Goal: Information Seeking & Learning: Learn about a topic

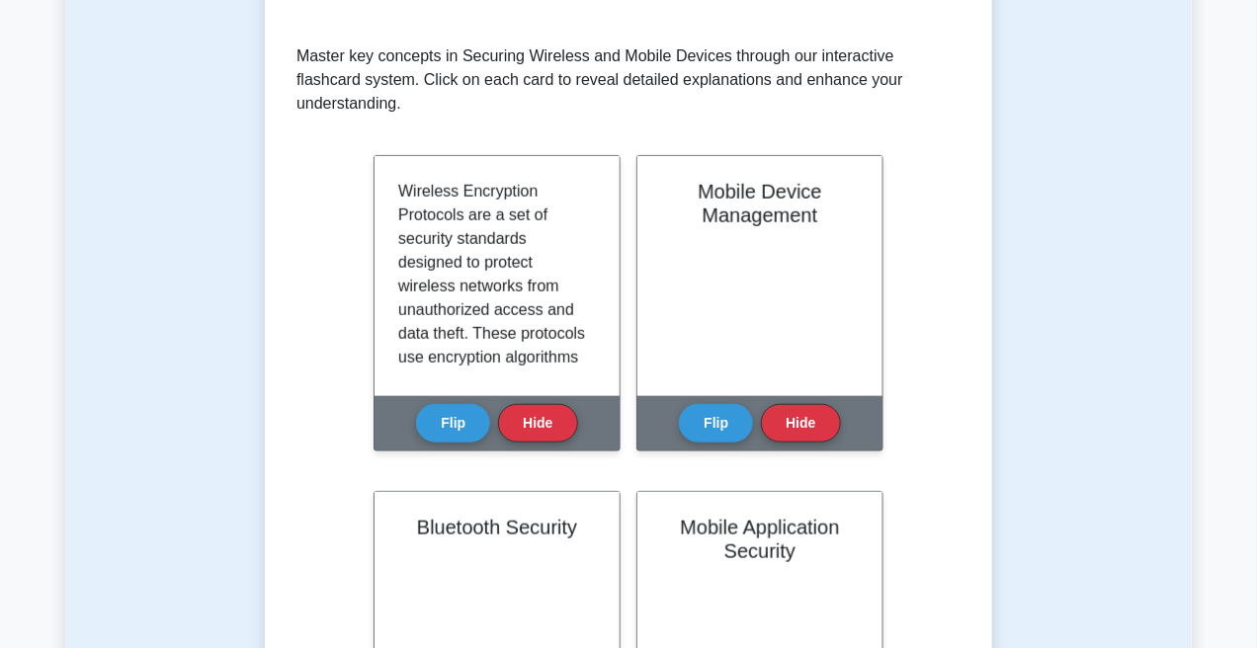
scroll to position [395, 0]
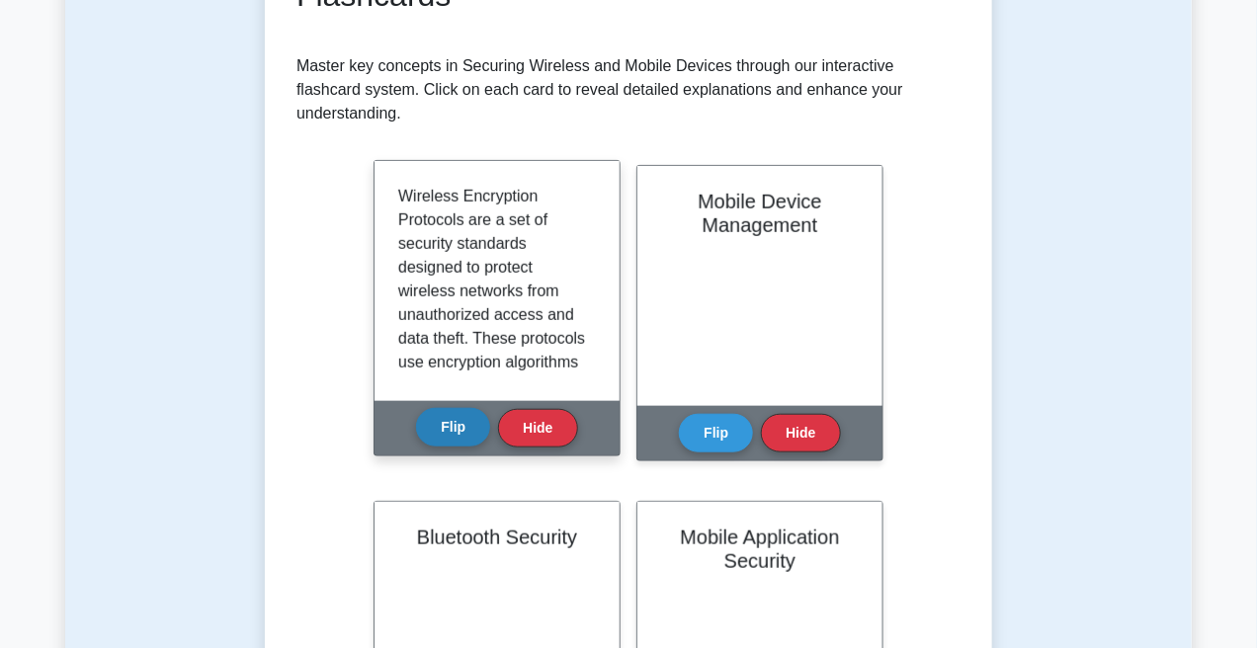
click at [451, 408] on button "Flip" at bounding box center [453, 427] width 74 height 39
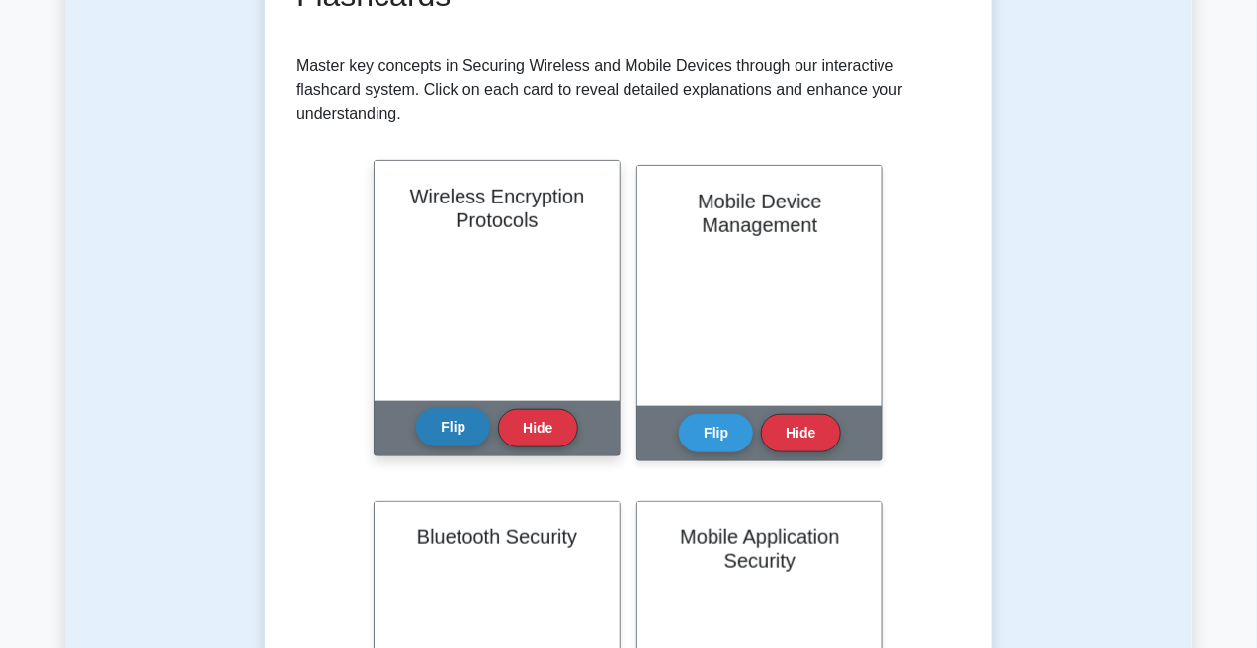
click at [451, 408] on button "Flip" at bounding box center [453, 427] width 74 height 39
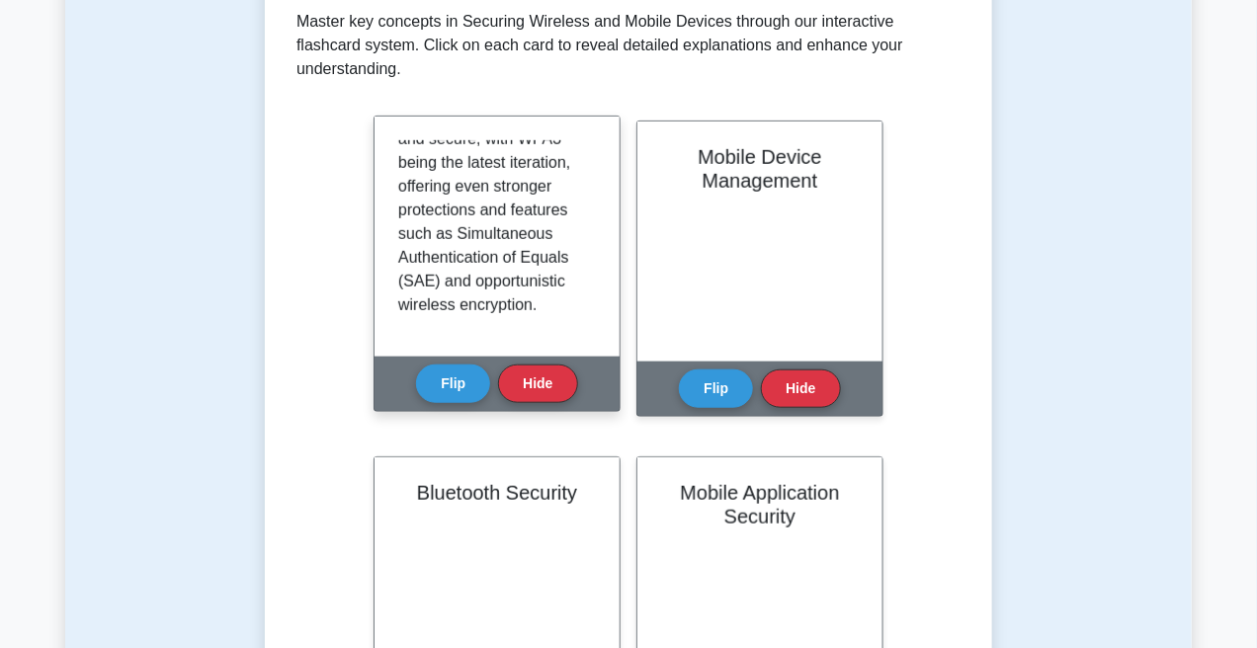
scroll to position [653, 0]
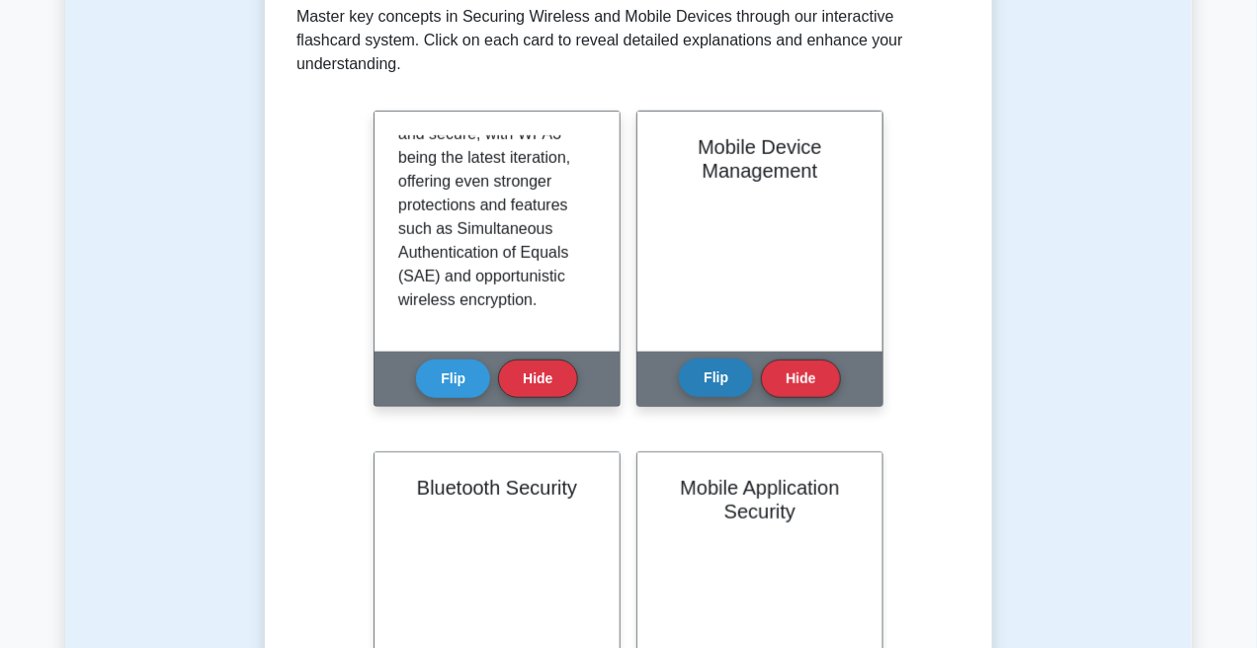
click at [703, 364] on button "Flip" at bounding box center [716, 378] width 74 height 39
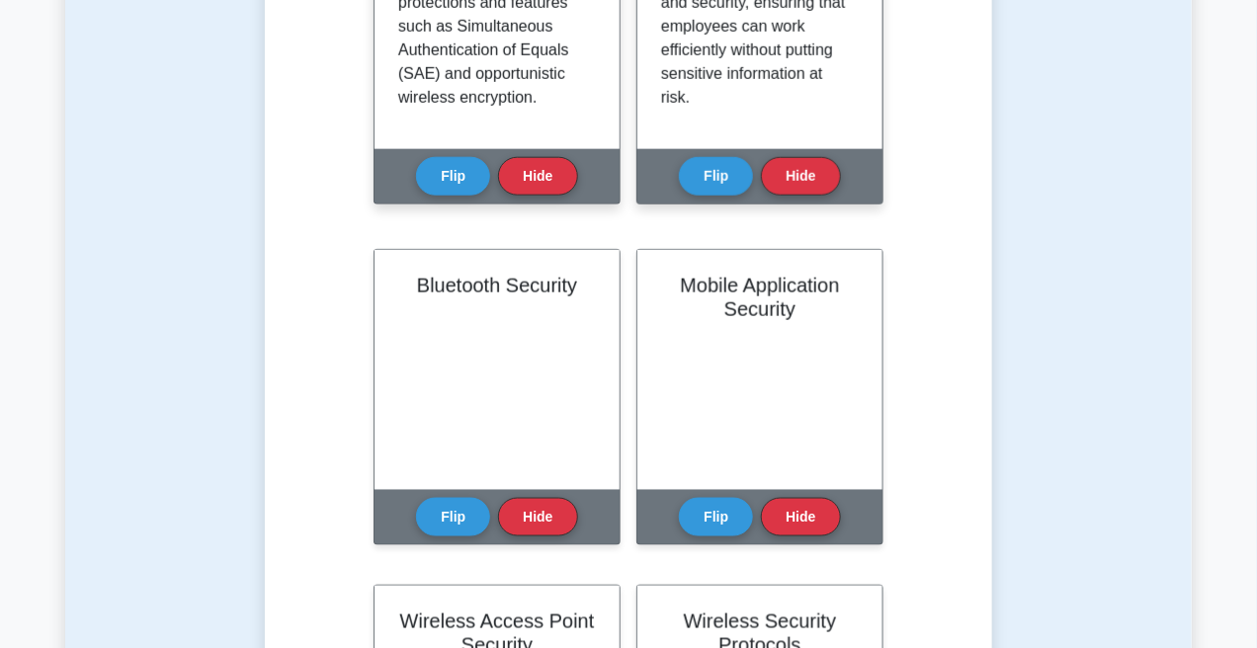
scroll to position [642, 0]
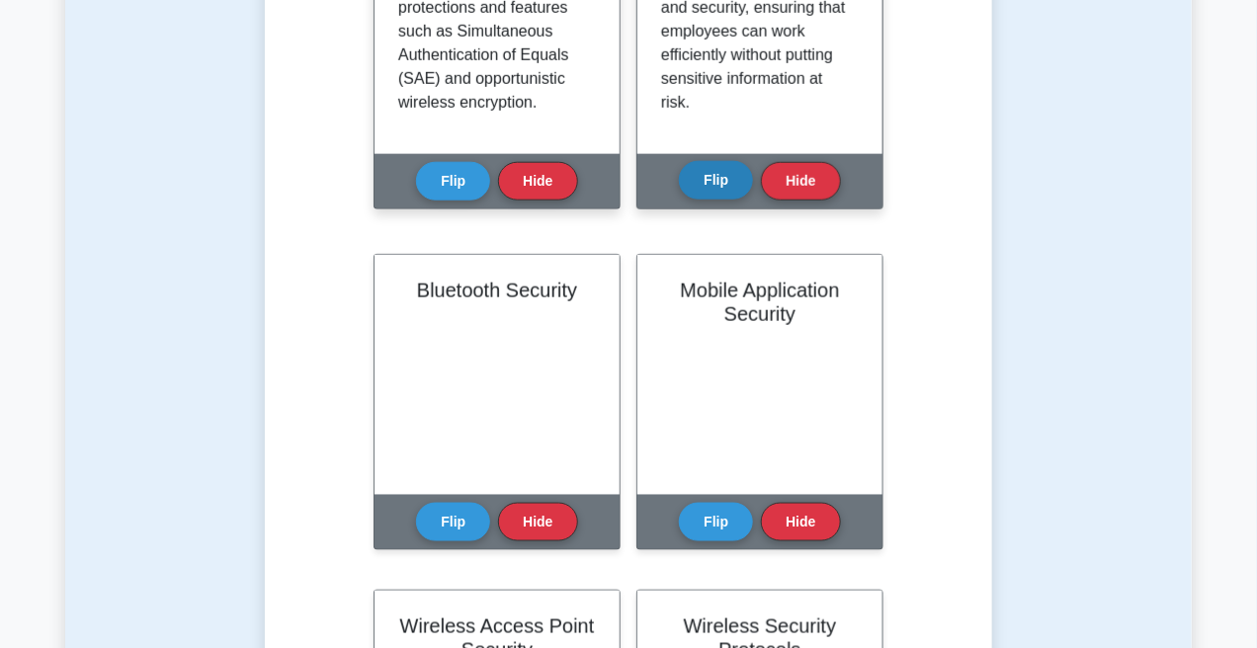
click at [729, 161] on button "Flip" at bounding box center [716, 180] width 74 height 39
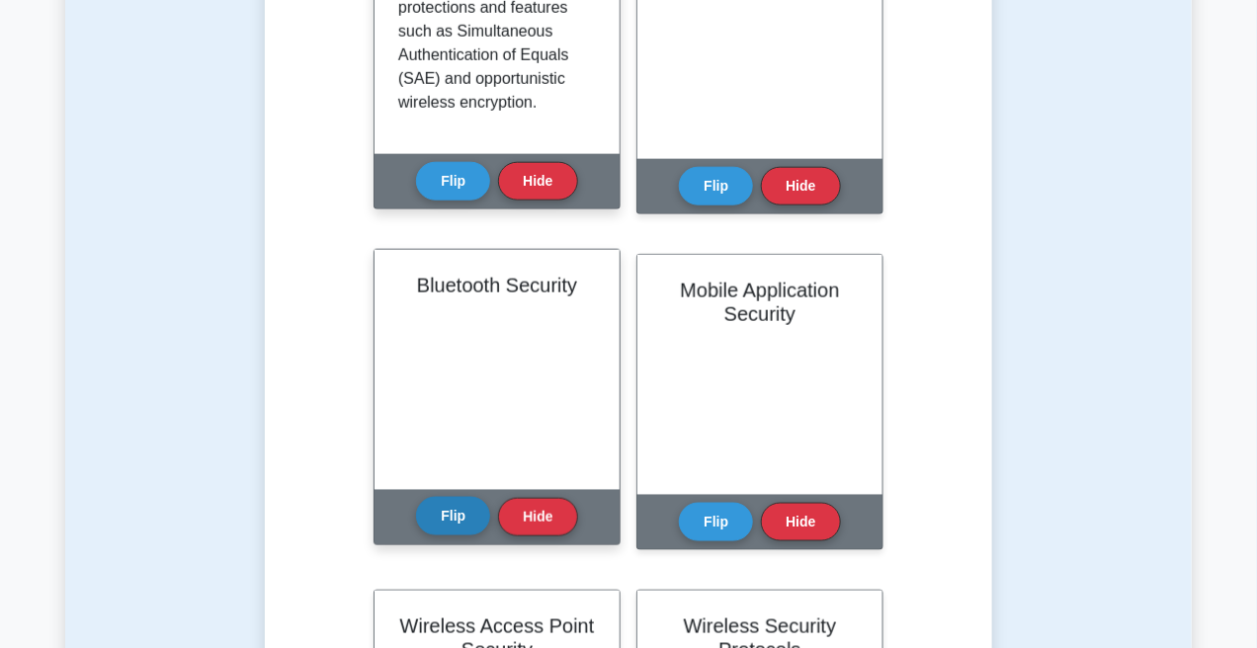
click at [437, 500] on button "Flip" at bounding box center [453, 516] width 74 height 39
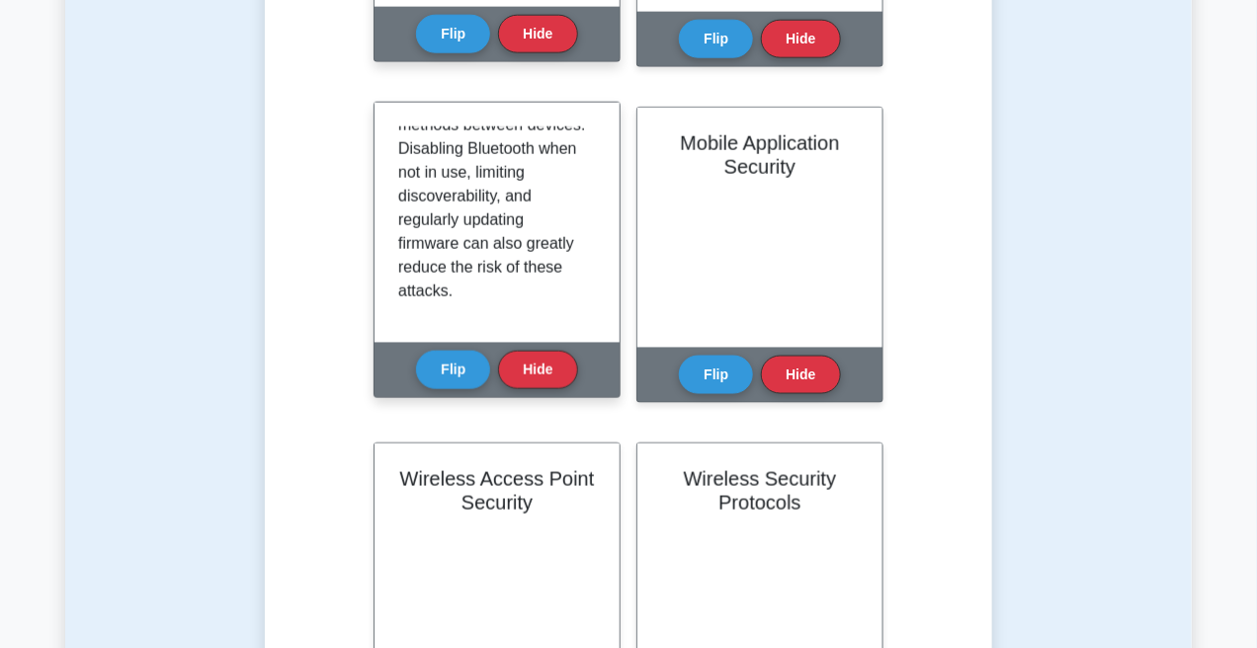
scroll to position [791, 0]
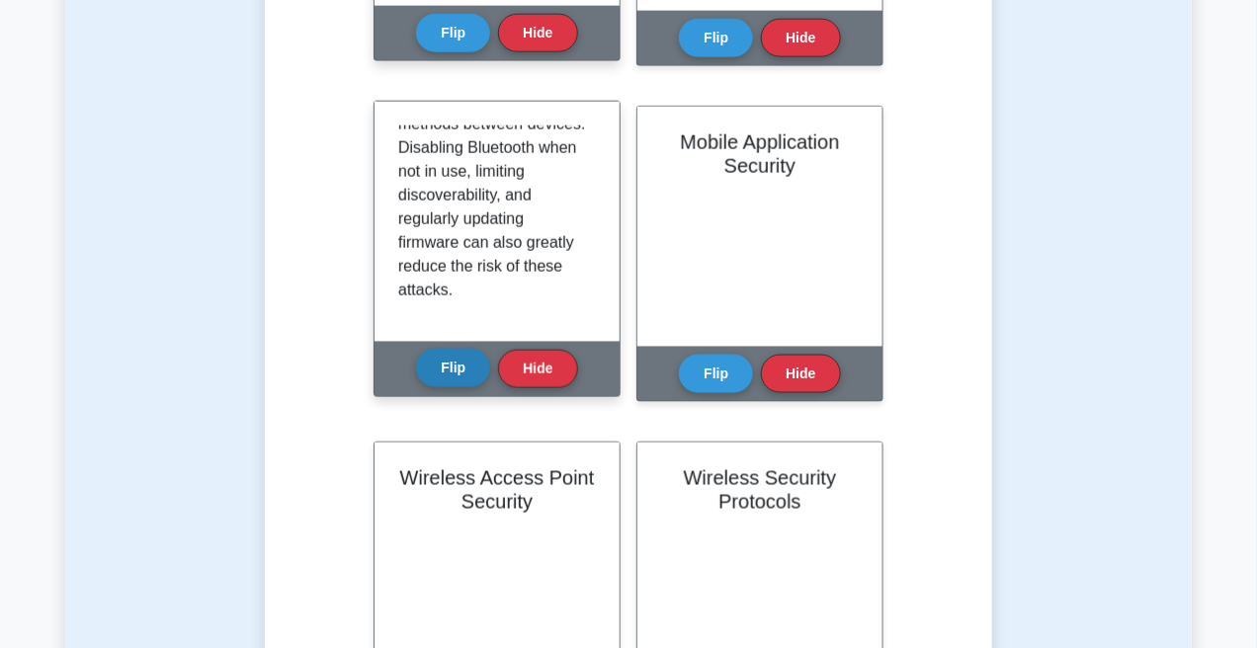
click at [440, 362] on button "Flip" at bounding box center [453, 368] width 74 height 39
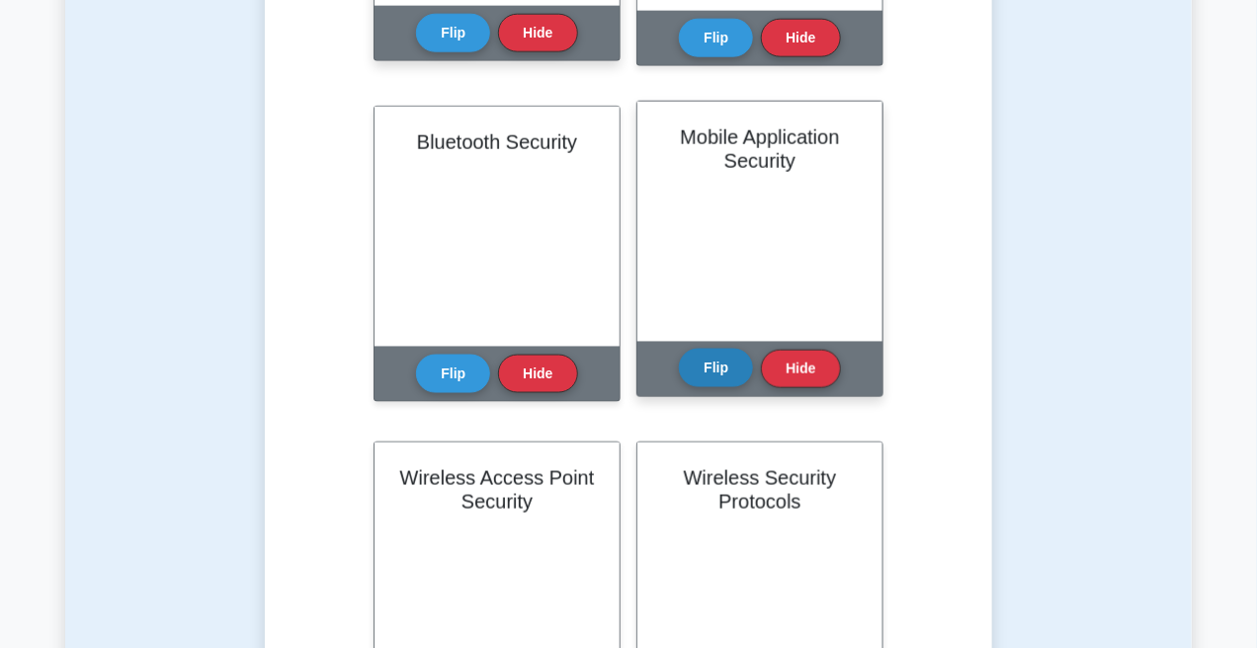
click at [700, 349] on button "Flip" at bounding box center [716, 368] width 74 height 39
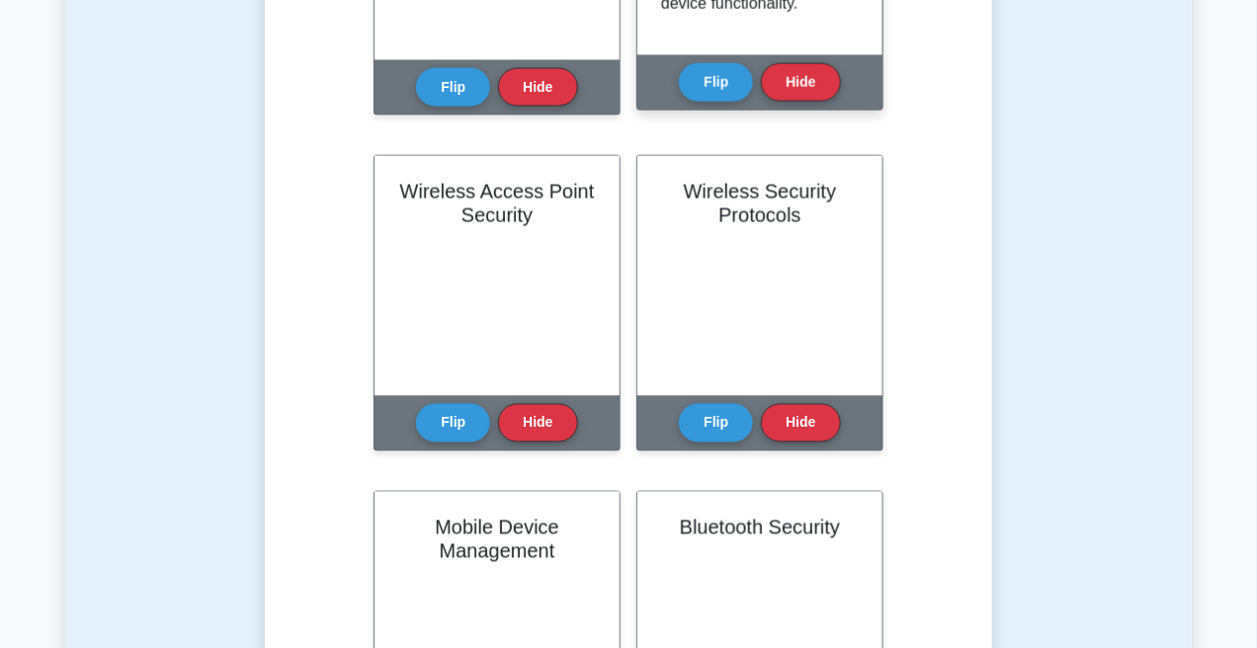
scroll to position [1087, 0]
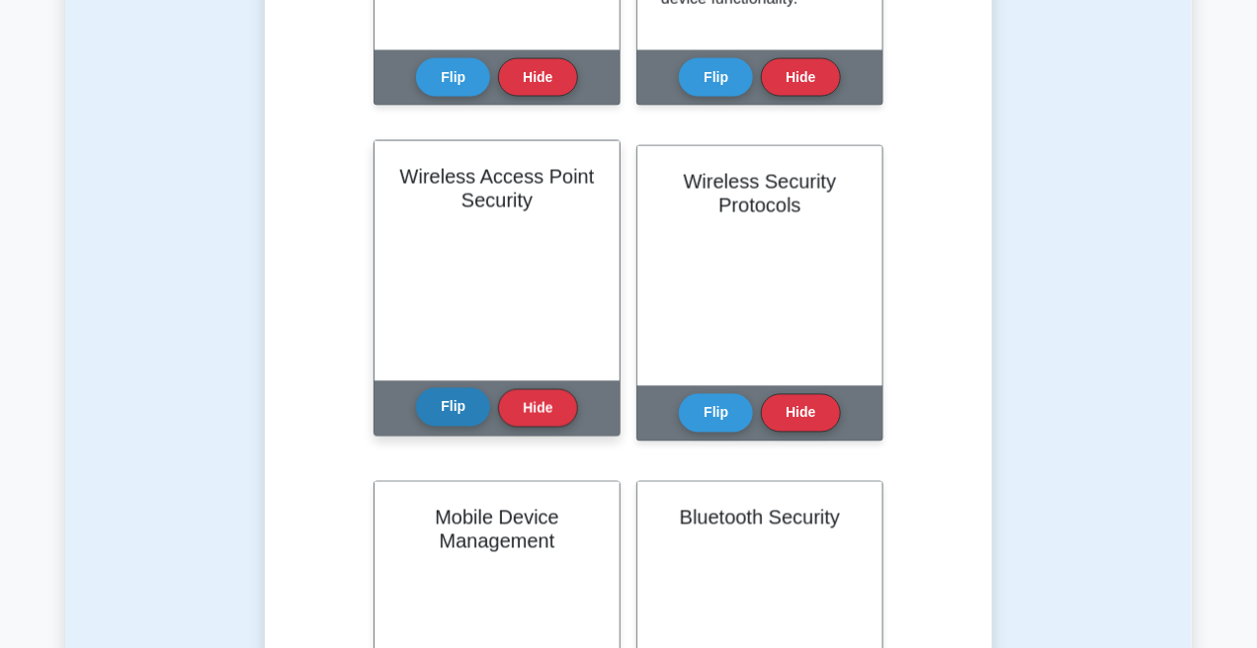
click at [446, 388] on button "Flip" at bounding box center [453, 407] width 74 height 39
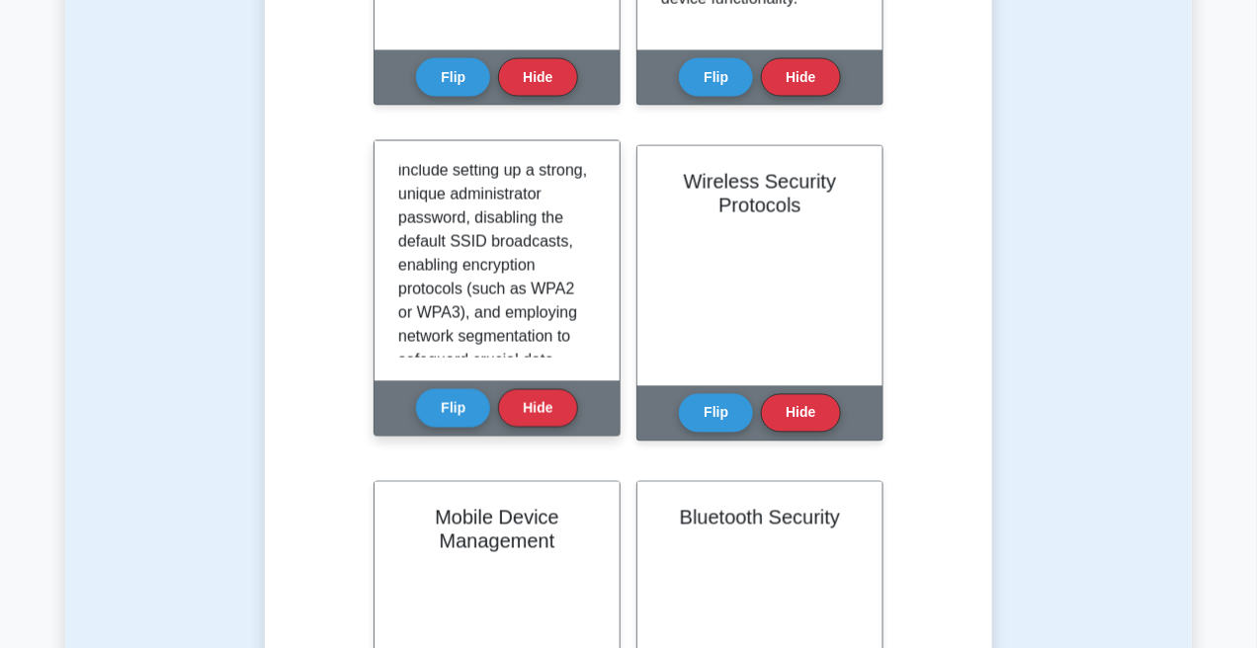
scroll to position [247, 0]
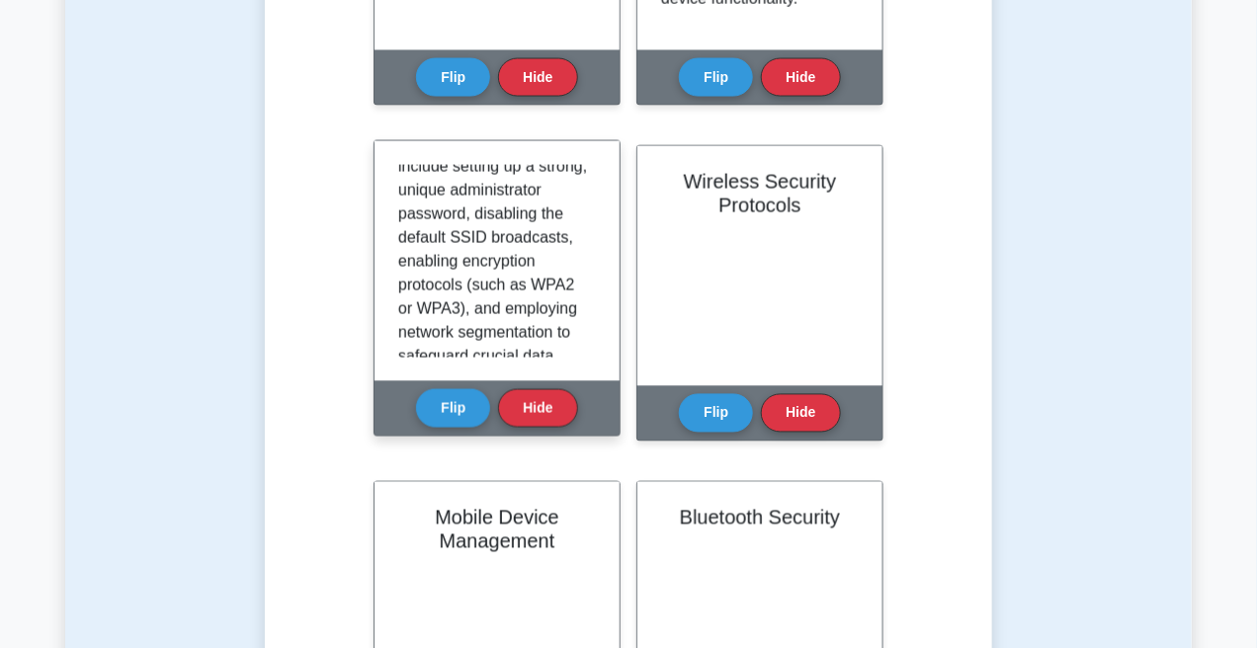
click at [550, 206] on p "Wireless Access Point (AP) Security involves securing the wireless infrastructu…" at bounding box center [493, 238] width 190 height 640
click at [564, 217] on p "Wireless Access Point (AP) Security involves securing the wireless infrastructu…" at bounding box center [493, 238] width 190 height 640
copy p "SSID"
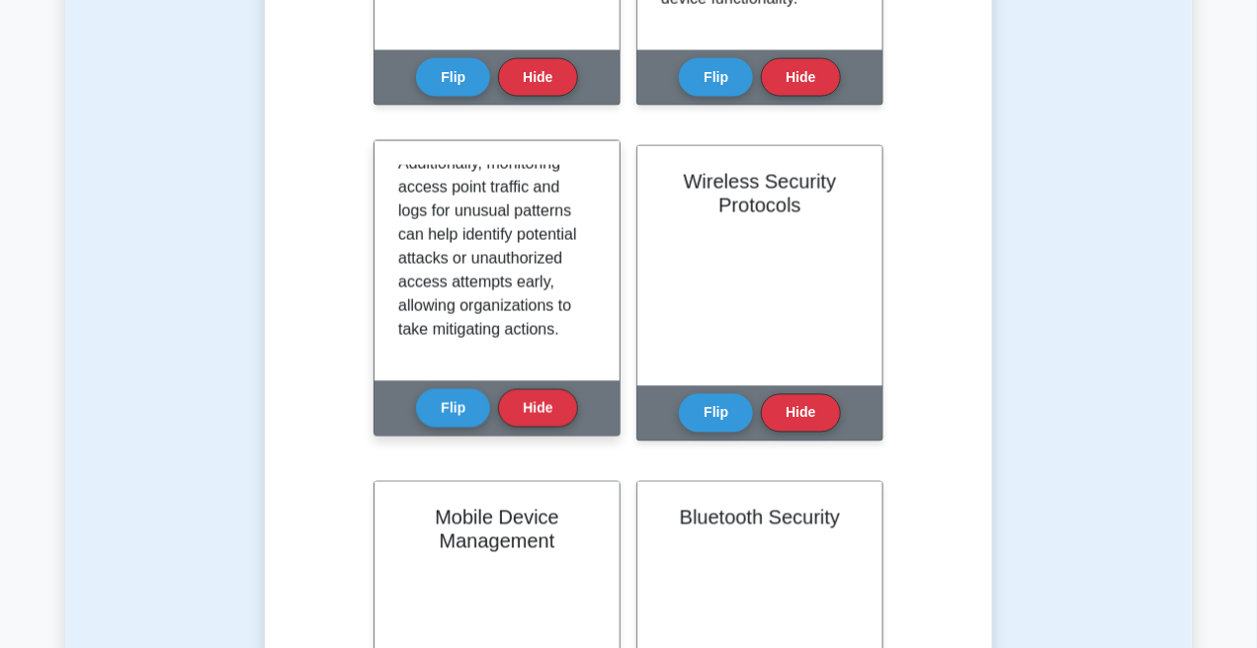
scroll to position [511, 0]
click at [441, 388] on button "Flip" at bounding box center [453, 407] width 74 height 39
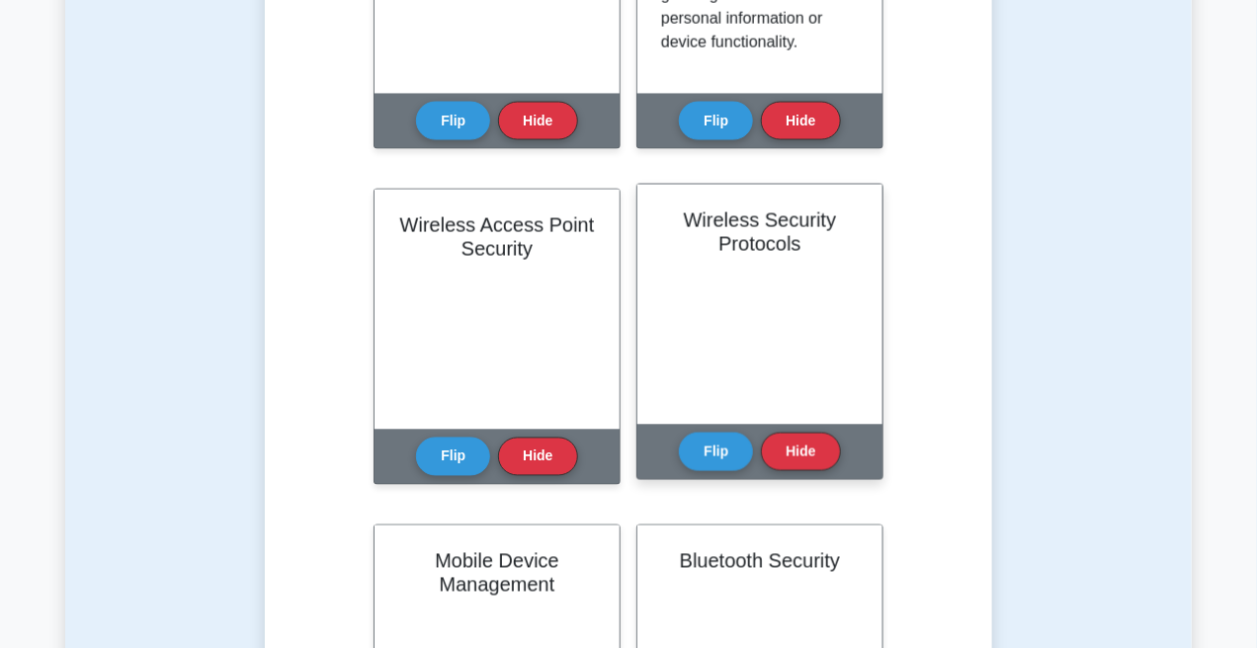
scroll to position [988, 0]
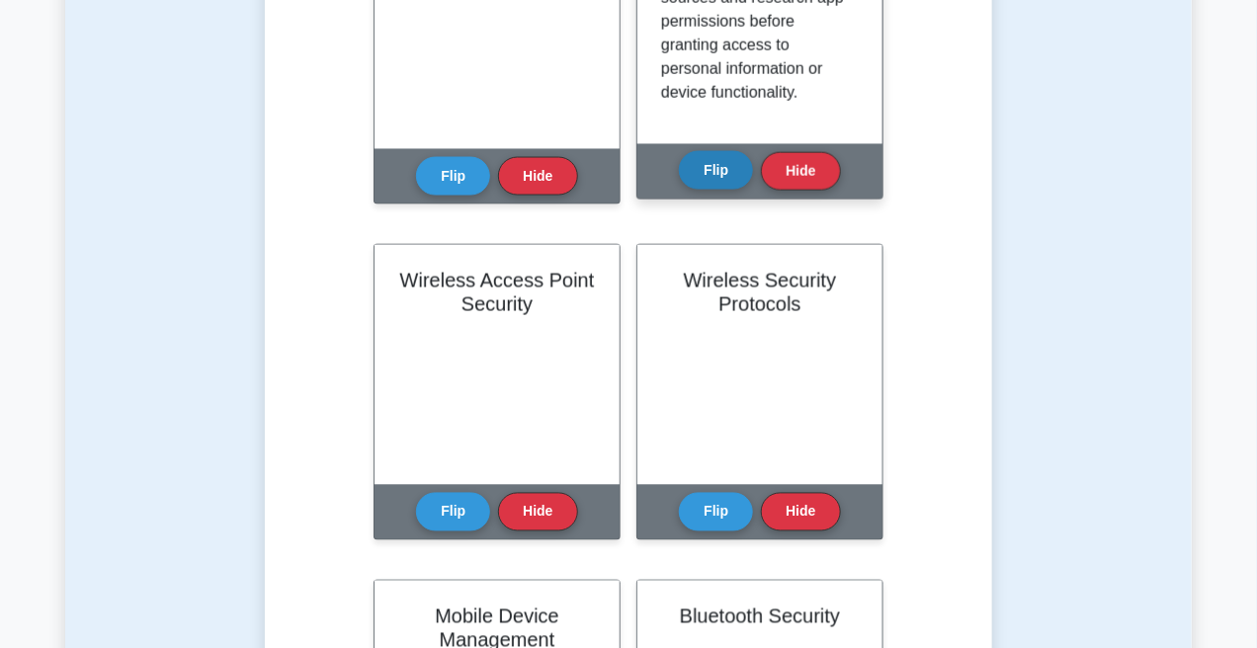
click at [725, 152] on button "Flip" at bounding box center [716, 170] width 74 height 39
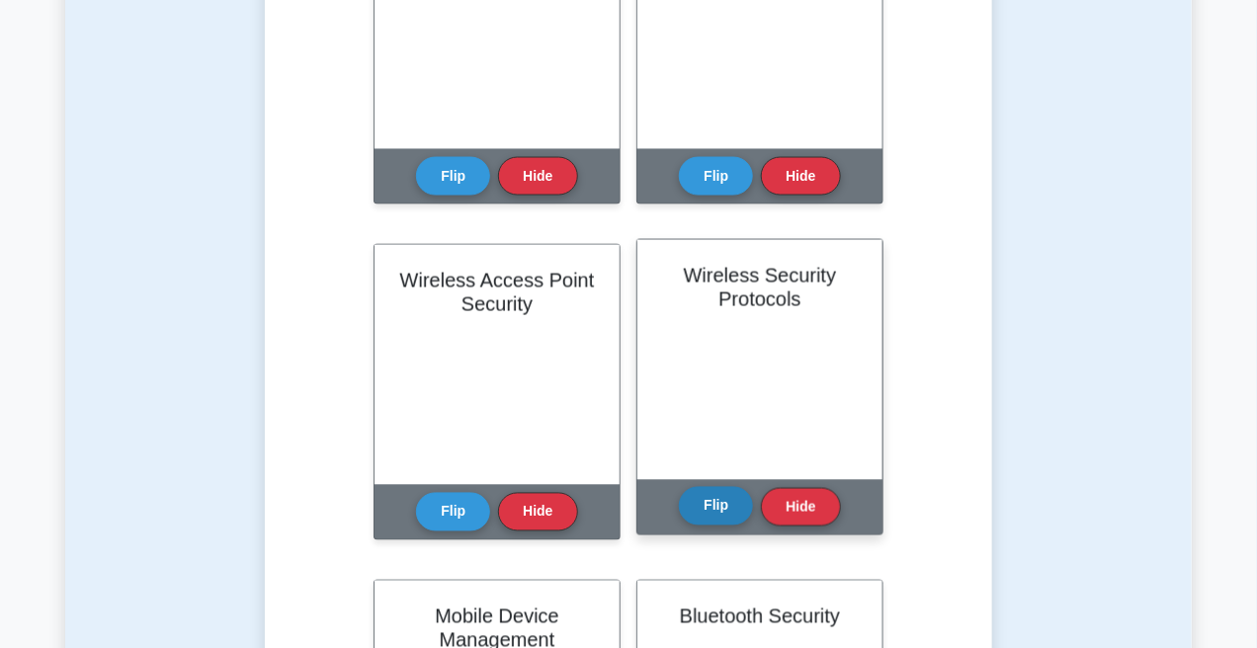
click at [717, 487] on button "Flip" at bounding box center [716, 506] width 74 height 39
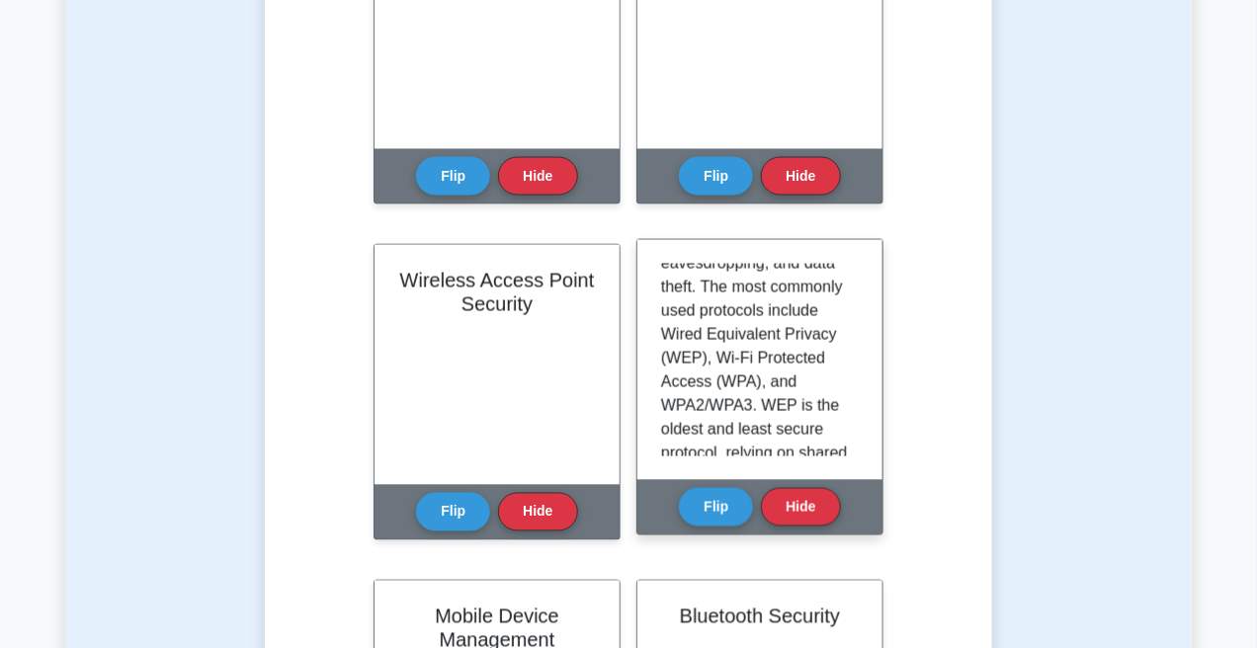
scroll to position [198, 0]
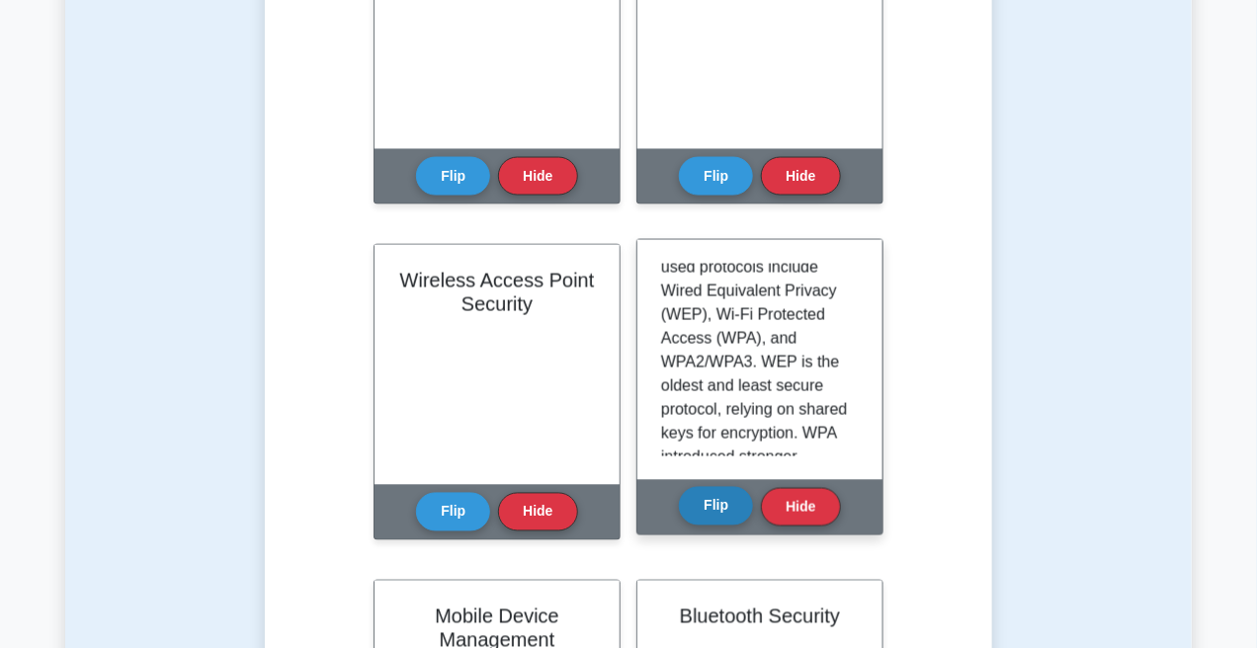
click at [724, 487] on button "Flip" at bounding box center [716, 506] width 74 height 39
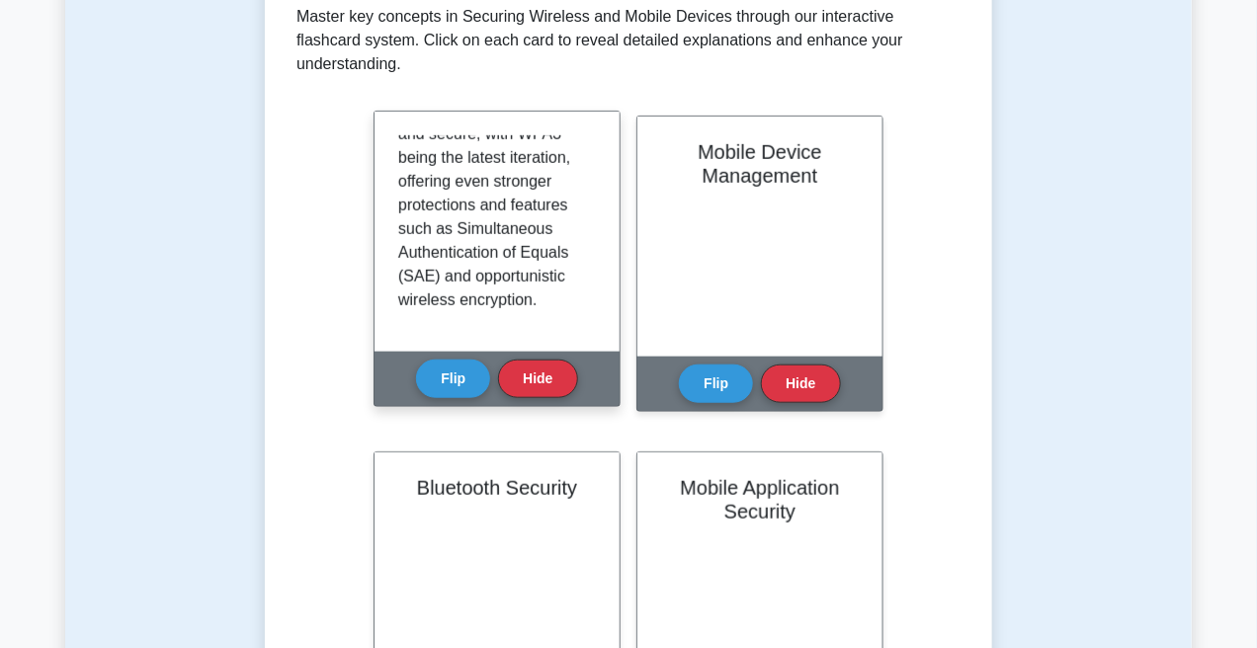
scroll to position [395, 0]
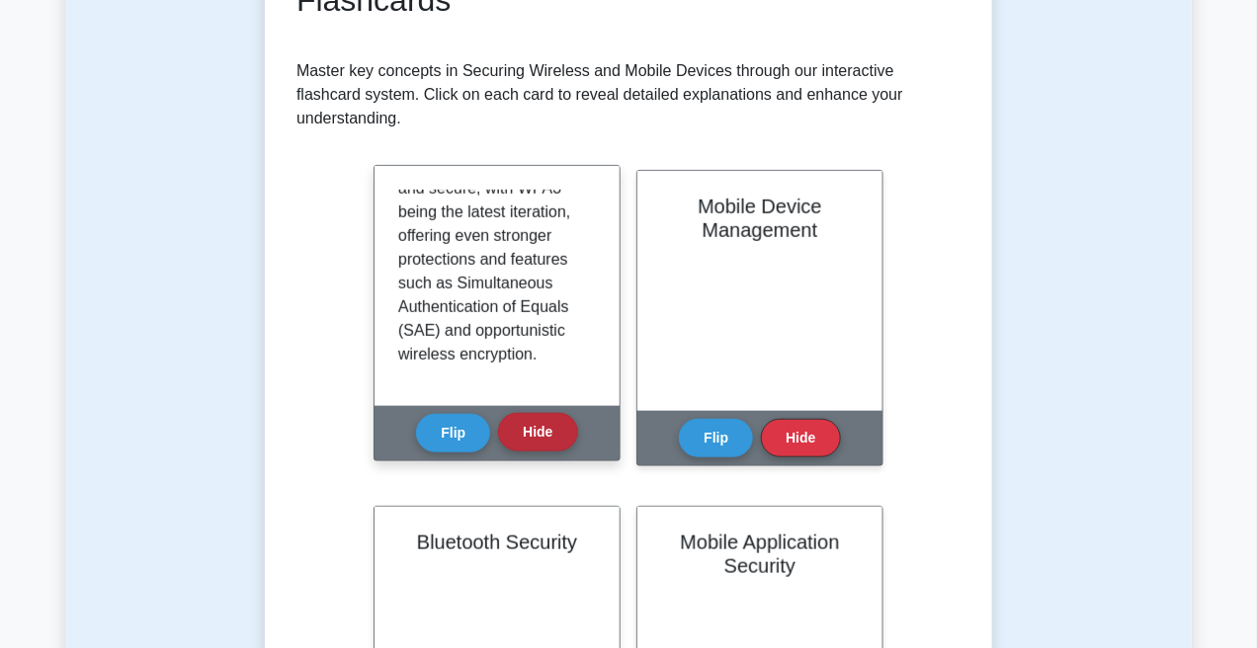
drag, startPoint x: 451, startPoint y: 413, endPoint x: 520, endPoint y: 401, distance: 70.2
click at [452, 414] on button "Flip" at bounding box center [453, 433] width 74 height 39
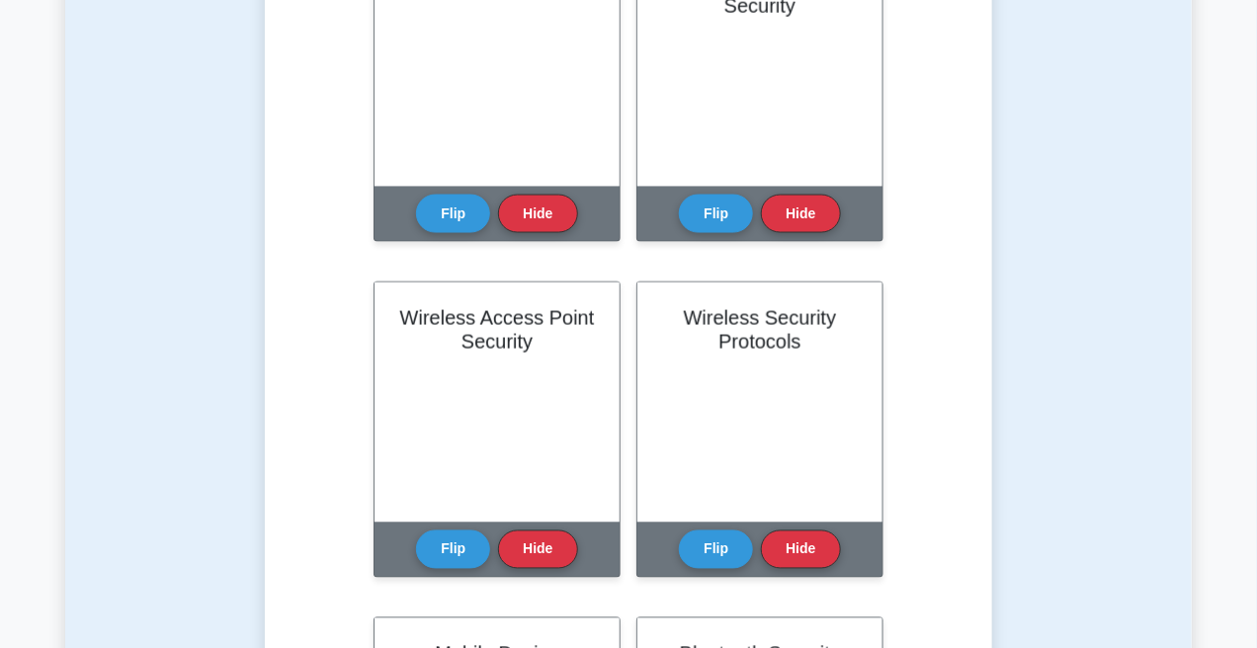
scroll to position [988, 0]
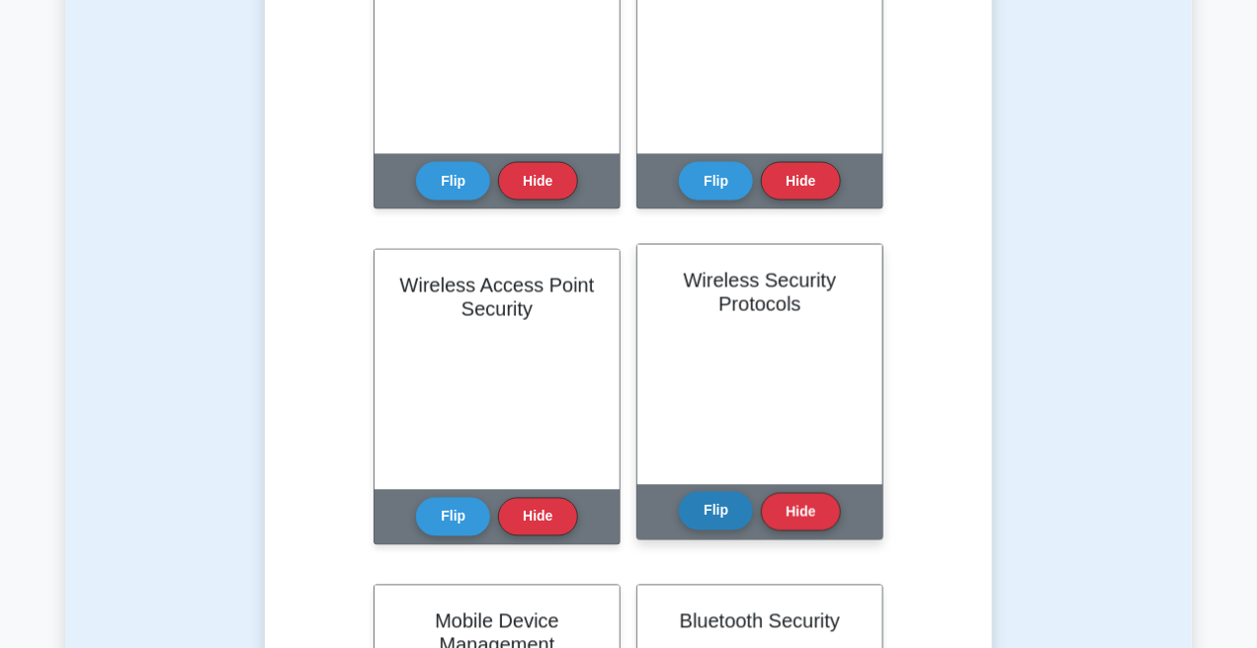
click at [721, 492] on button "Flip" at bounding box center [716, 511] width 74 height 39
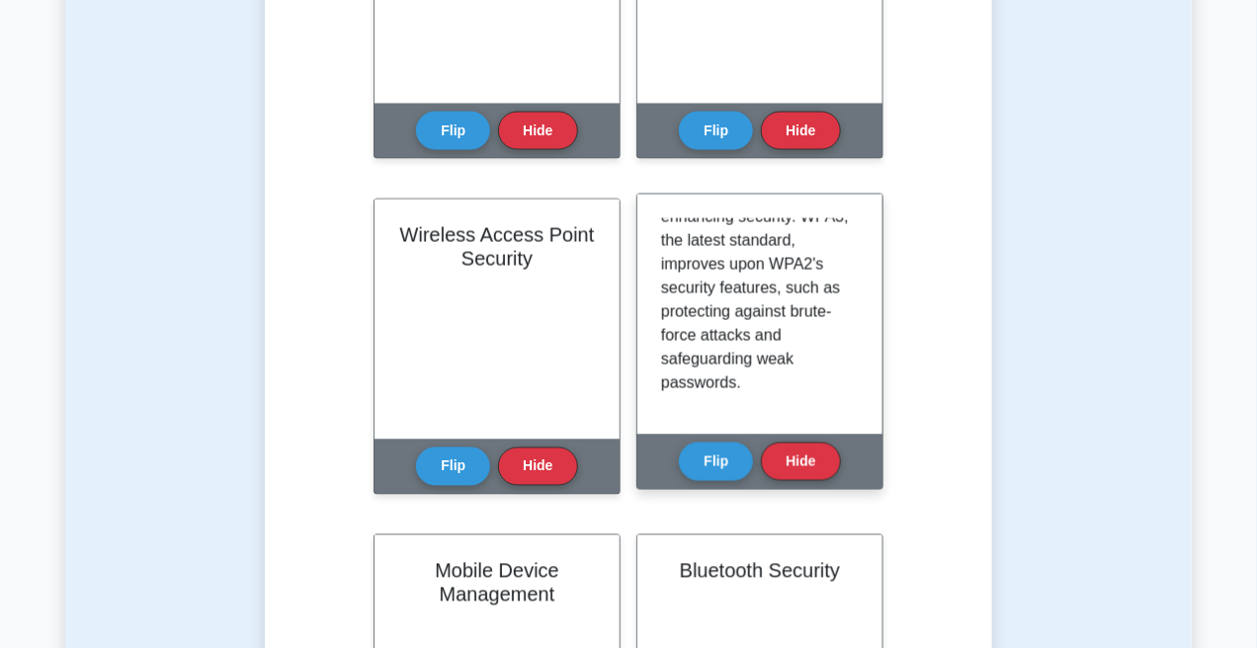
scroll to position [1087, 0]
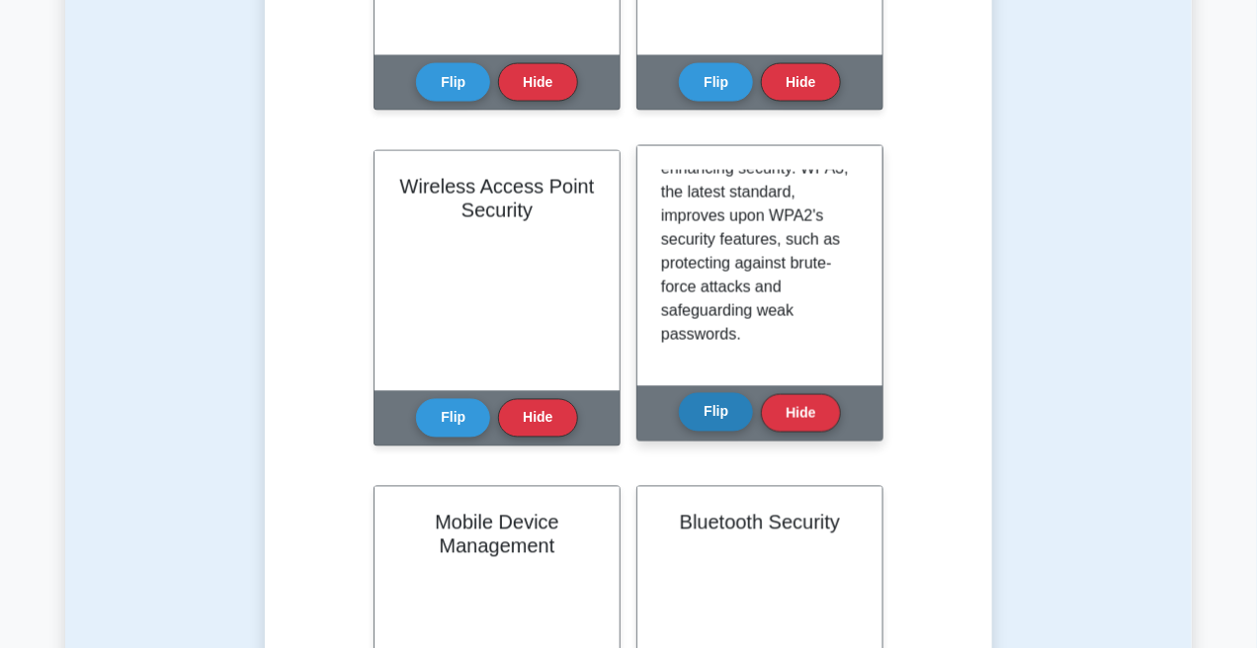
click at [721, 393] on button "Flip" at bounding box center [716, 412] width 74 height 39
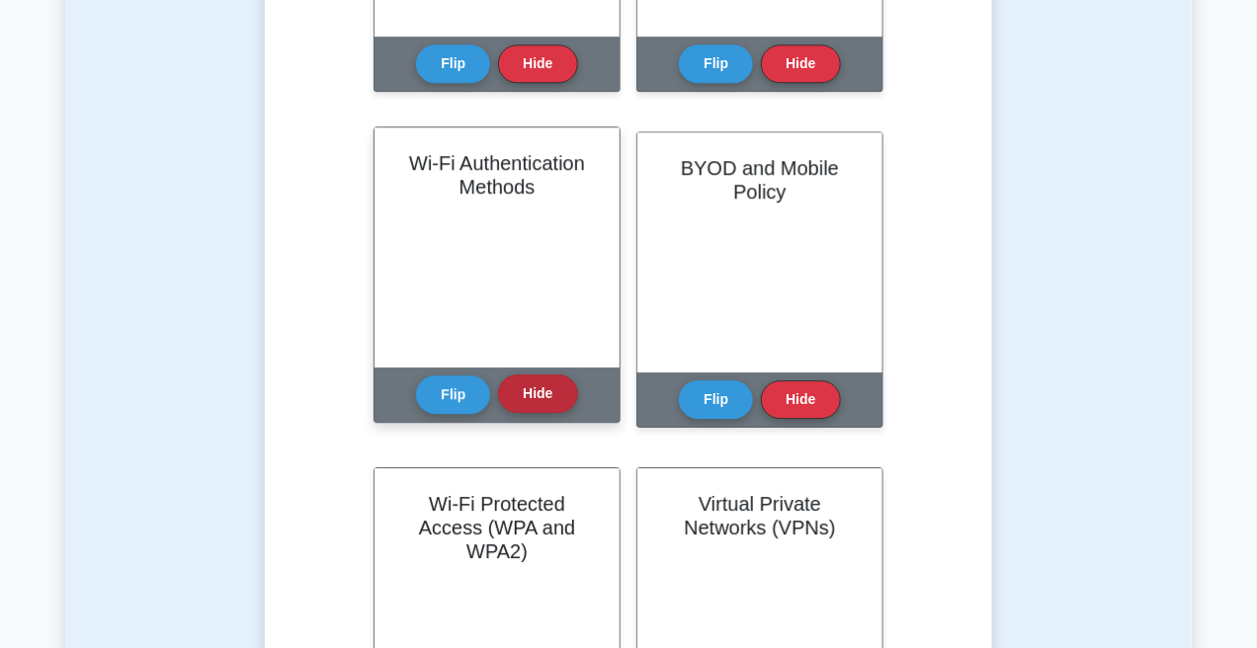
scroll to position [1779, 0]
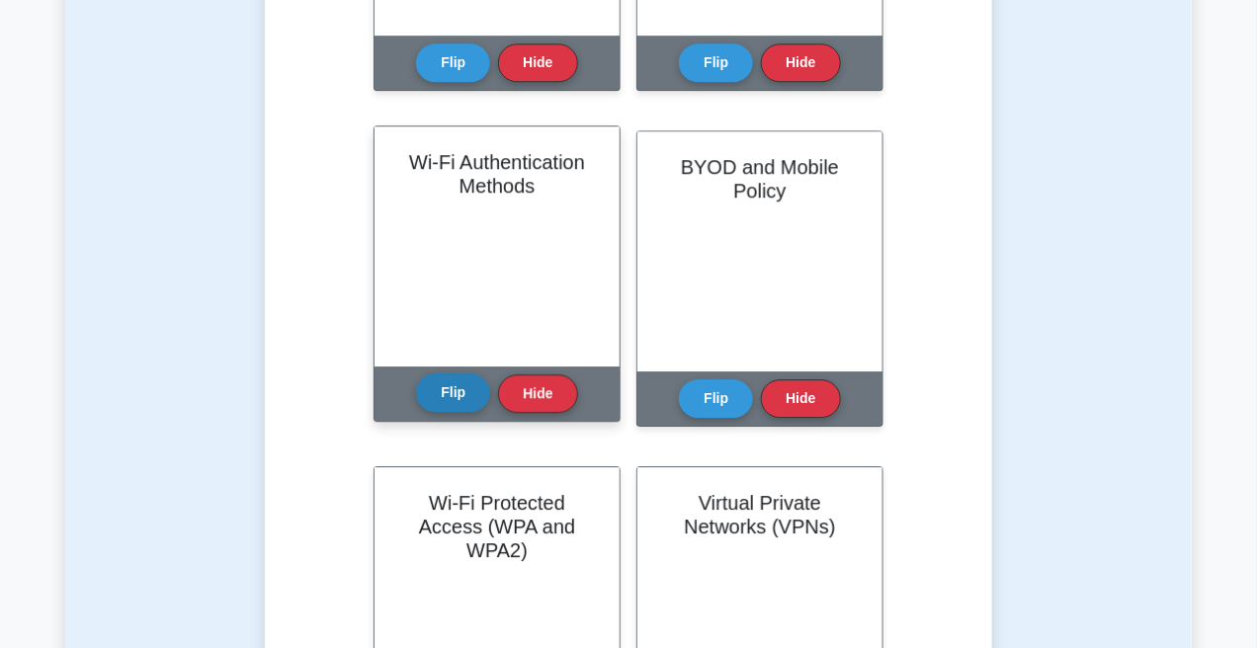
click at [468, 374] on button "Flip" at bounding box center [453, 393] width 74 height 39
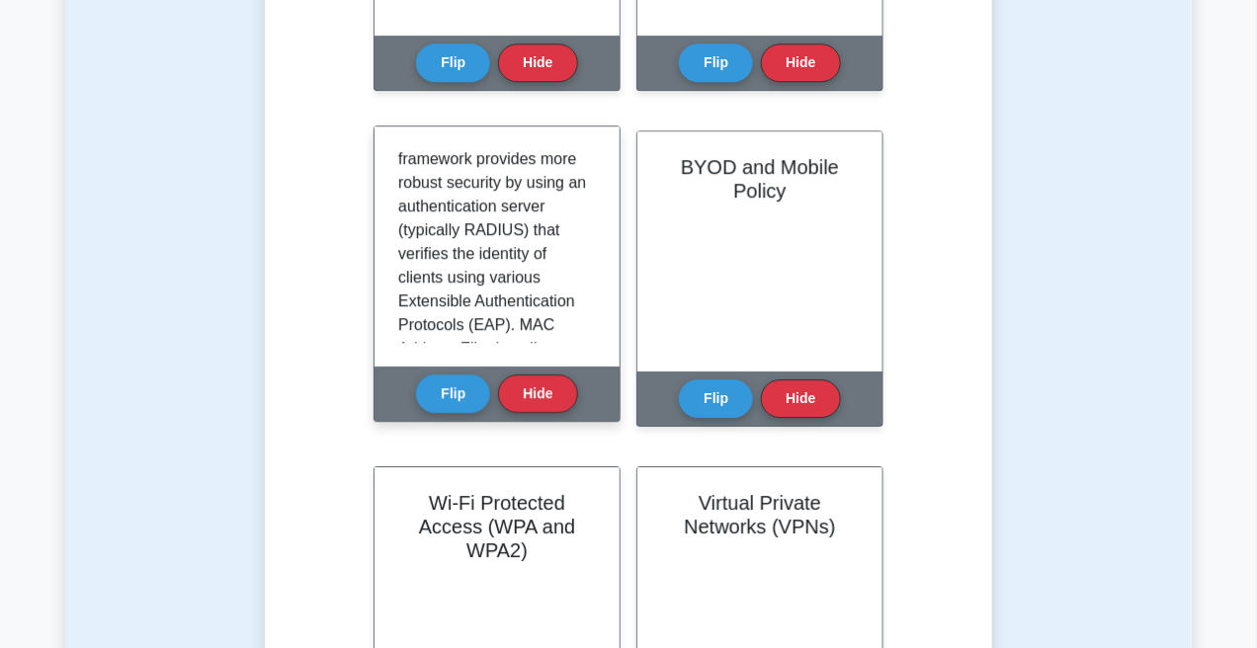
click at [495, 230] on p "Wi-Fi authentication methods are used to verify the identity of clients before …" at bounding box center [493, 112] width 190 height 878
drag, startPoint x: 495, startPoint y: 230, endPoint x: 490, endPoint y: 240, distance: 11.1
drag, startPoint x: 490, startPoint y: 240, endPoint x: 453, endPoint y: 309, distance: 78.7
click at [453, 309] on p "Wi-Fi authentication methods are used to verify the identity of clients before …" at bounding box center [493, 112] width 190 height 878
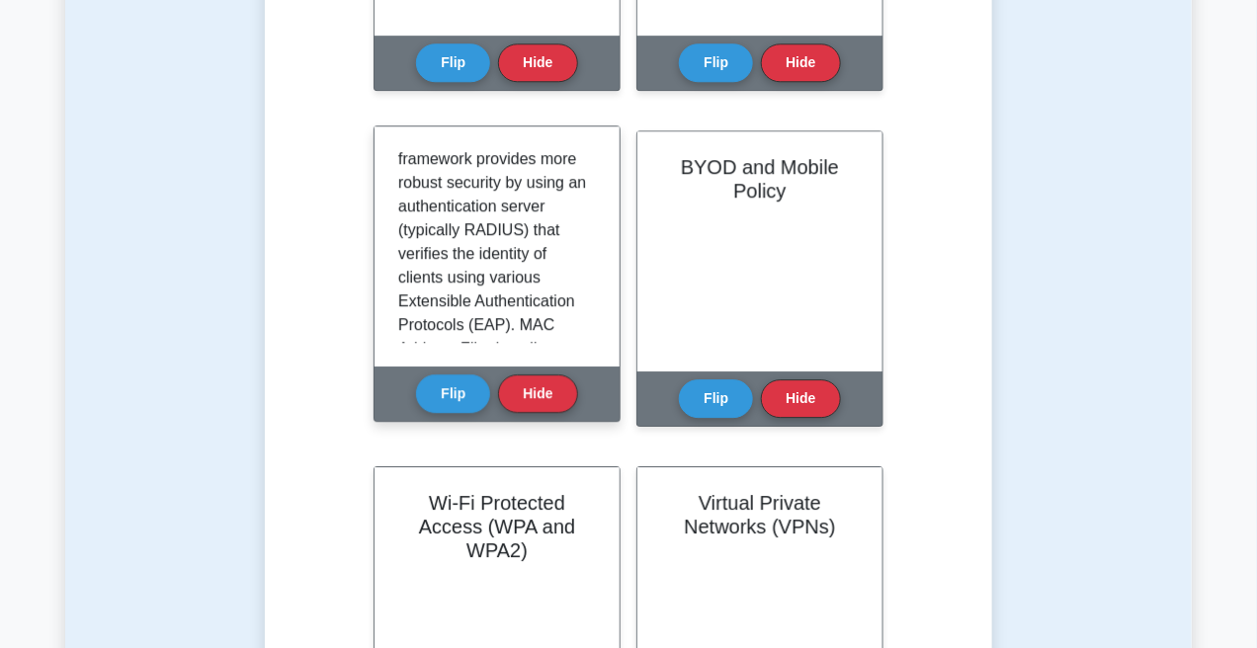
click at [470, 227] on p "Wi-Fi authentication methods are used to verify the identity of clients before …" at bounding box center [493, 112] width 190 height 878
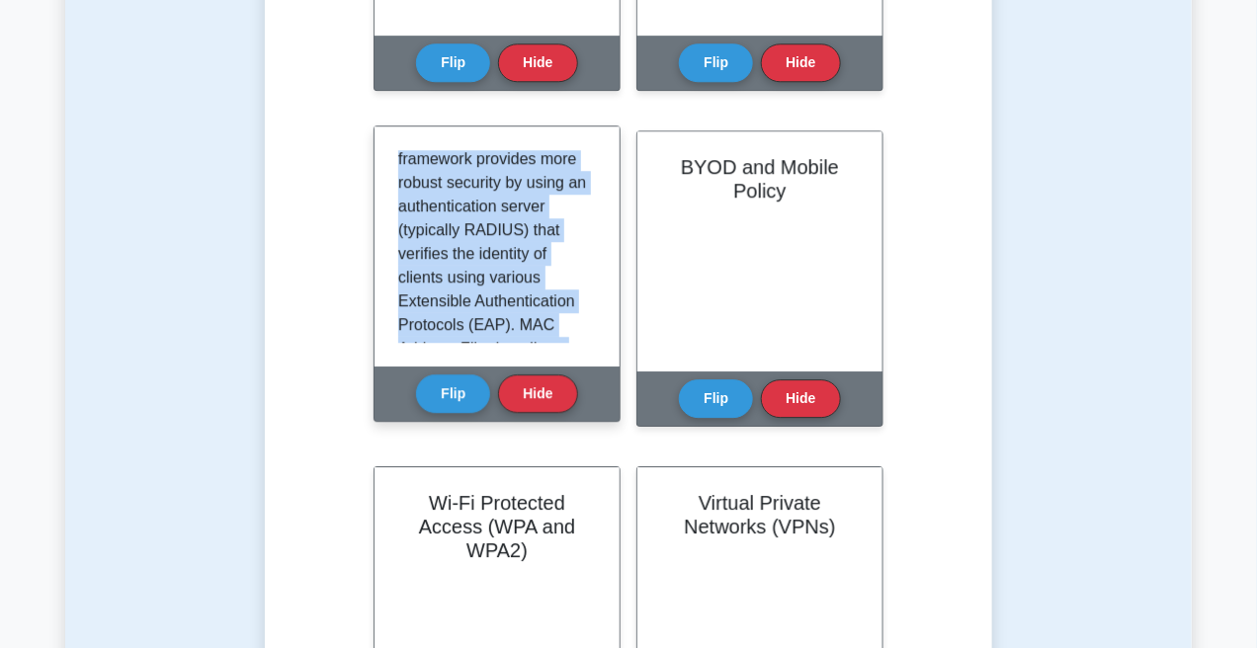
click at [468, 227] on p "Wi-Fi authentication methods are used to verify the identity of clients before …" at bounding box center [493, 112] width 190 height 878
click at [468, 229] on p "Wi-Fi authentication methods are used to verify the identity of clients before …" at bounding box center [493, 112] width 190 height 878
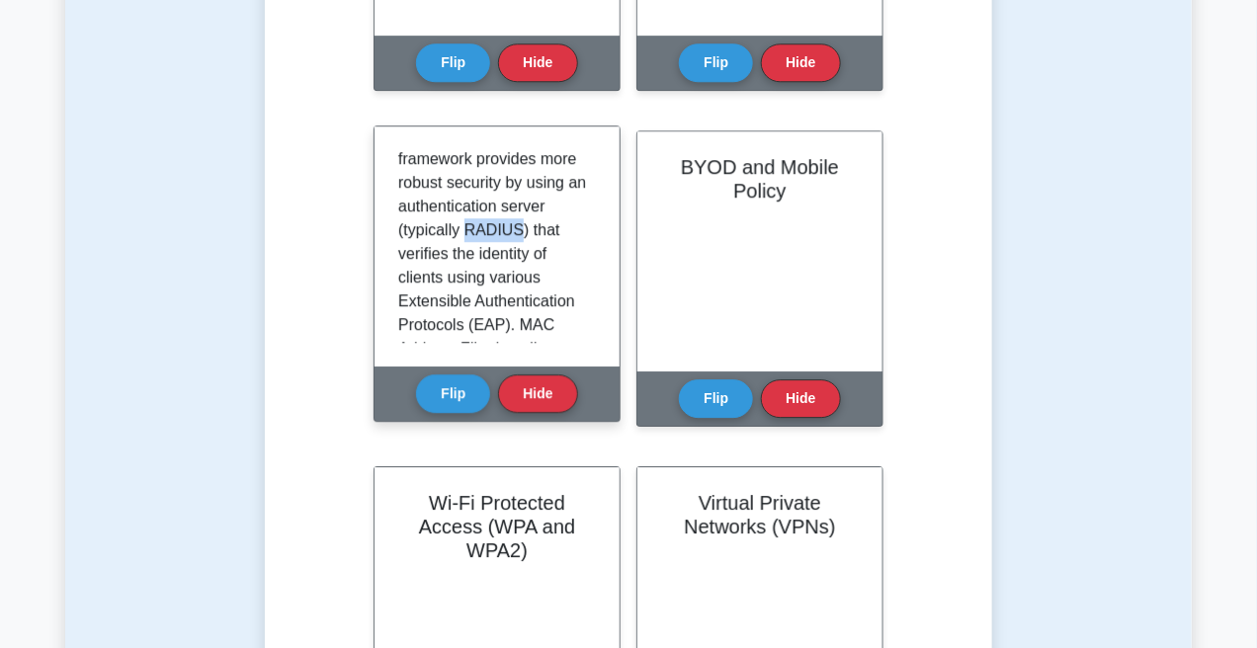
click at [468, 229] on p "Wi-Fi authentication methods are used to verify the identity of clients before …" at bounding box center [493, 112] width 190 height 878
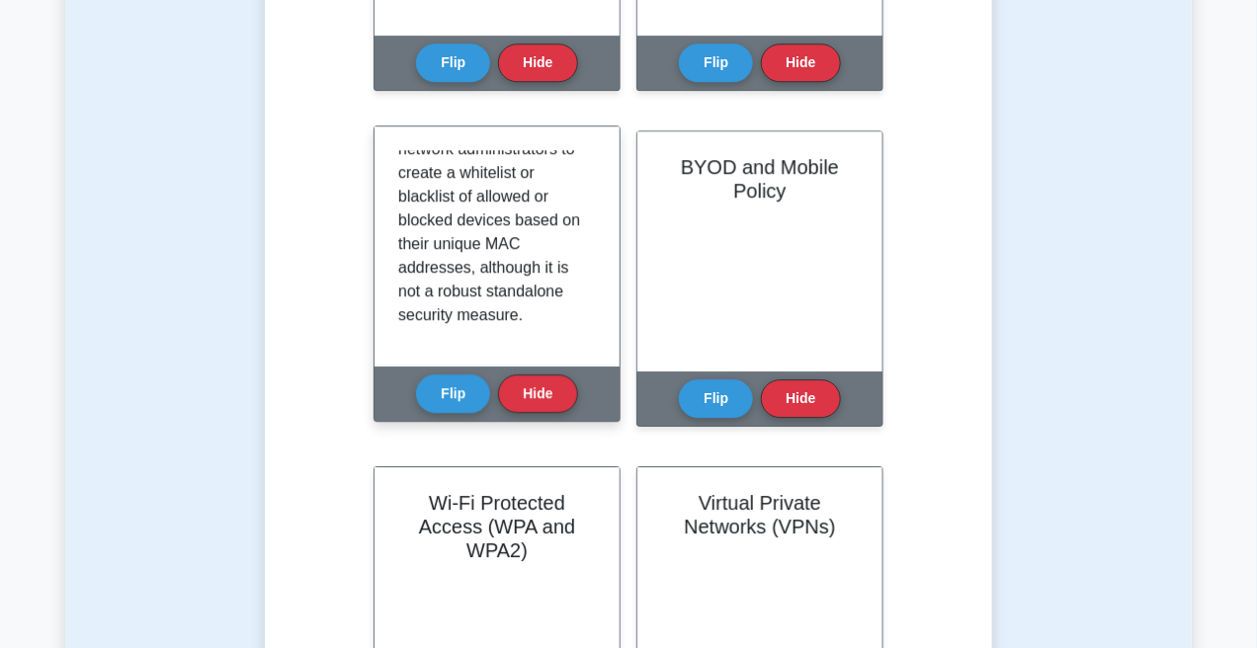
scroll to position [724, 0]
click at [448, 374] on button "Flip" at bounding box center [453, 393] width 74 height 39
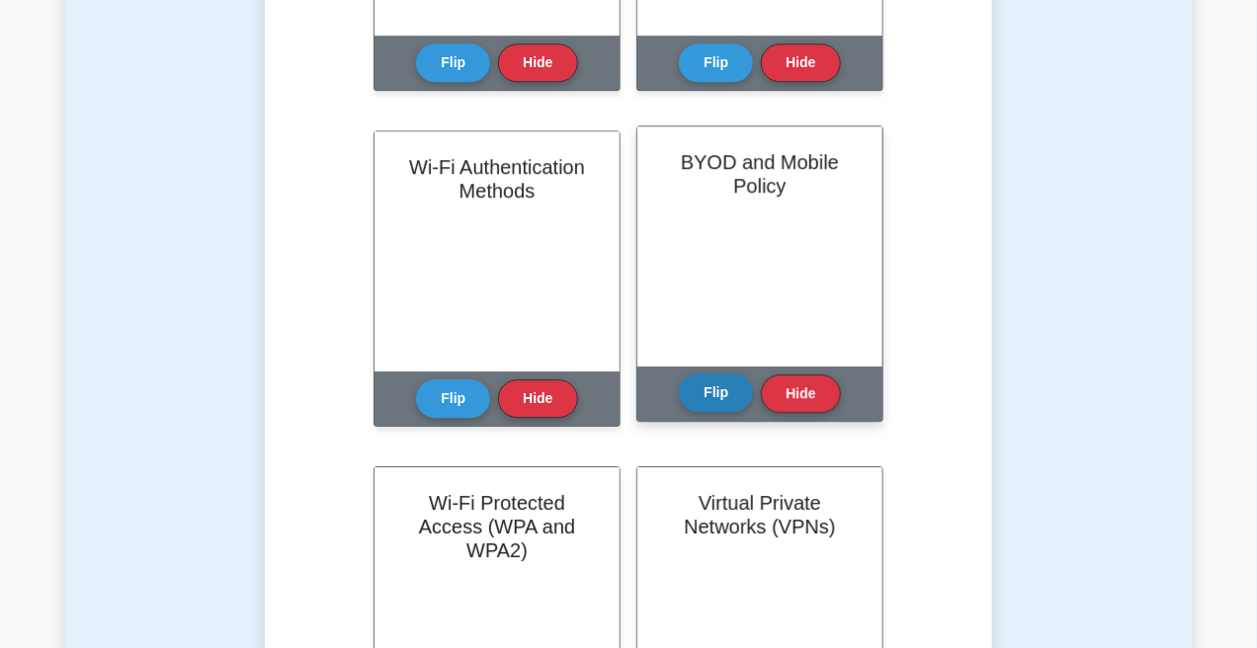
click at [728, 374] on button "Flip" at bounding box center [716, 393] width 74 height 39
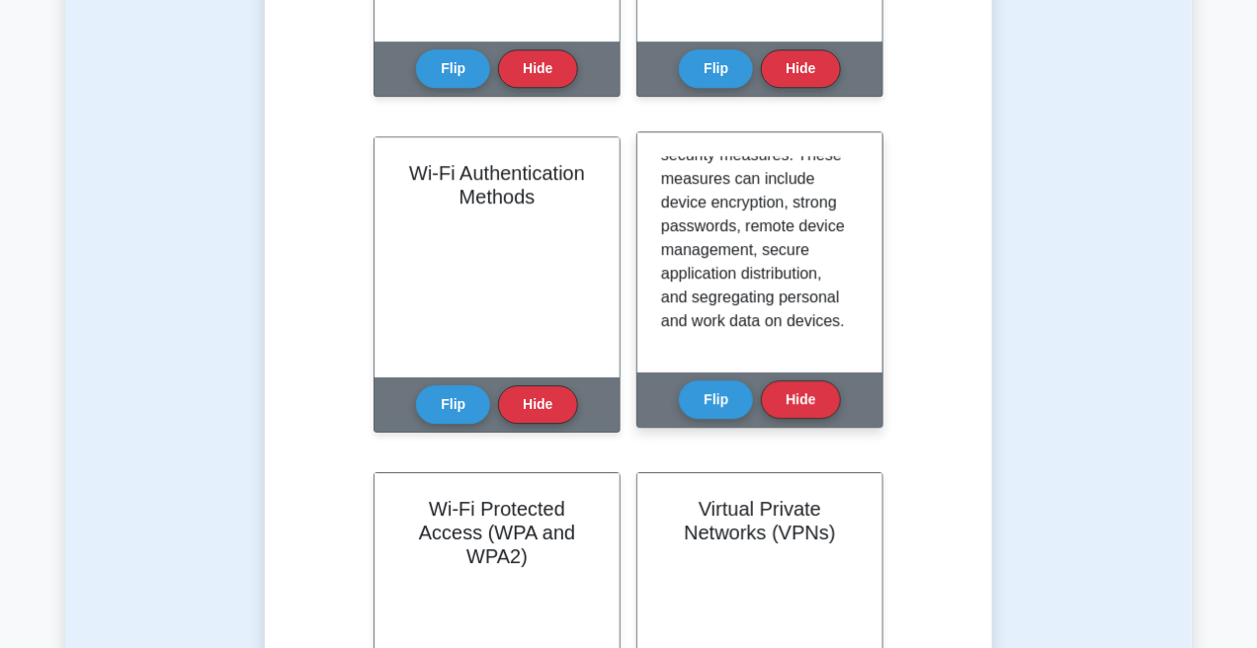
scroll to position [1779, 0]
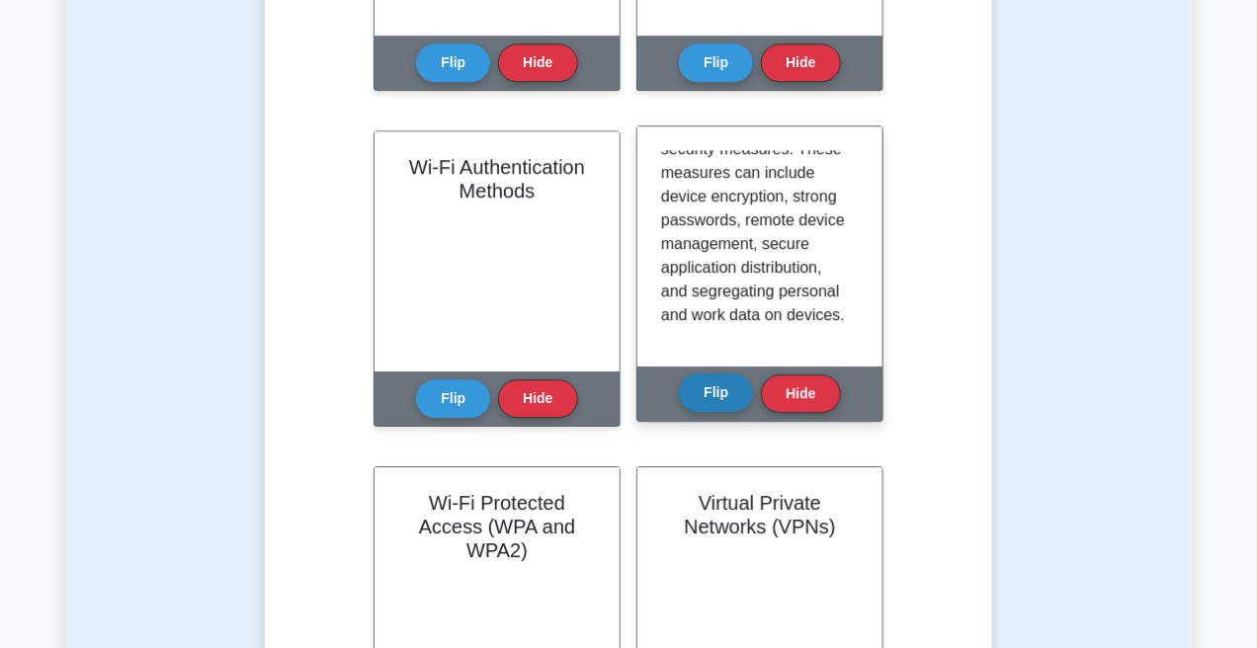
click at [681, 374] on button "Flip" at bounding box center [716, 393] width 74 height 39
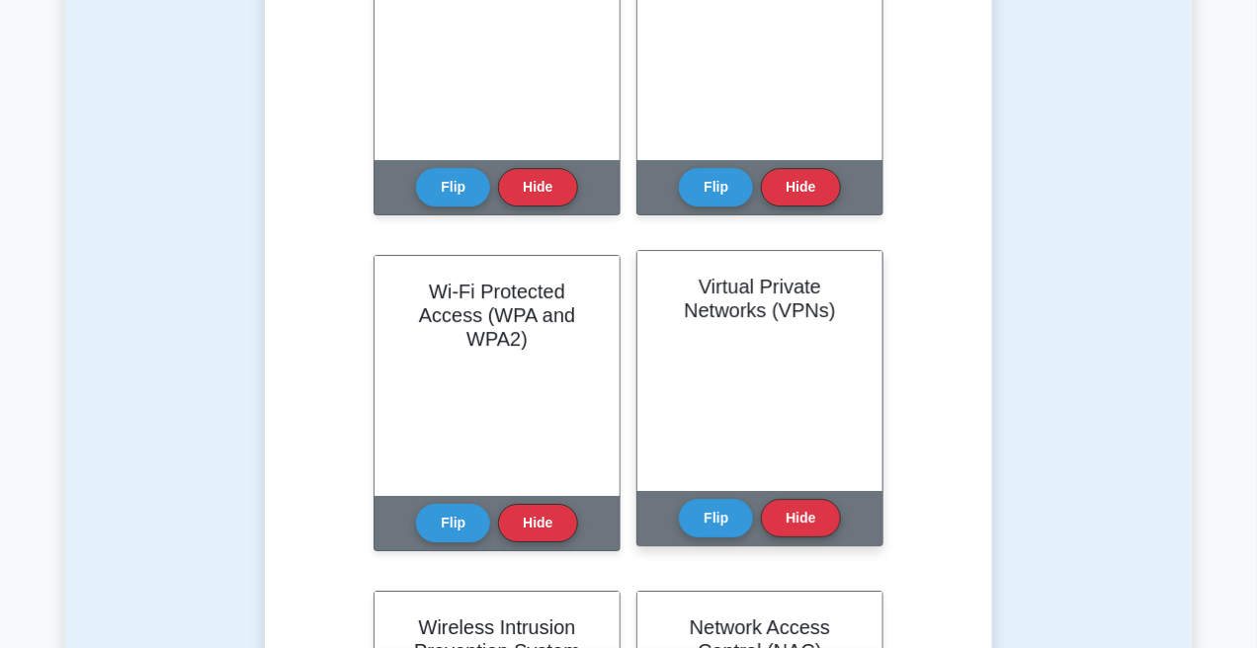
scroll to position [2026, 0]
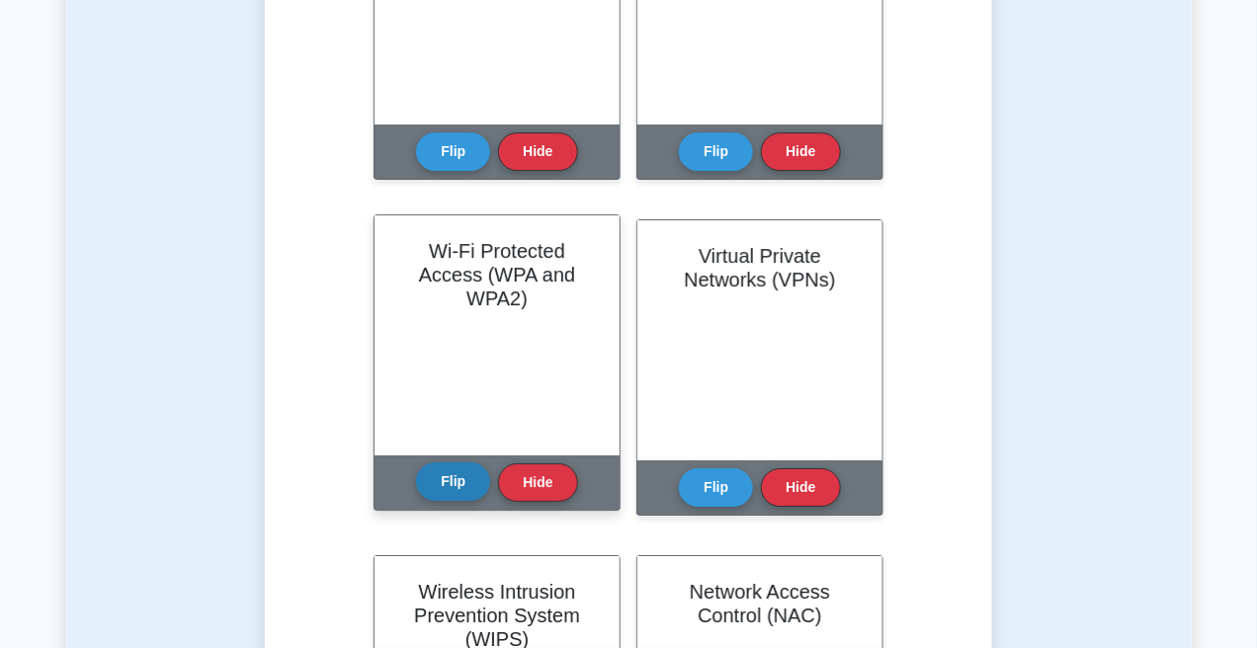
click at [439, 463] on button "Flip" at bounding box center [453, 482] width 74 height 39
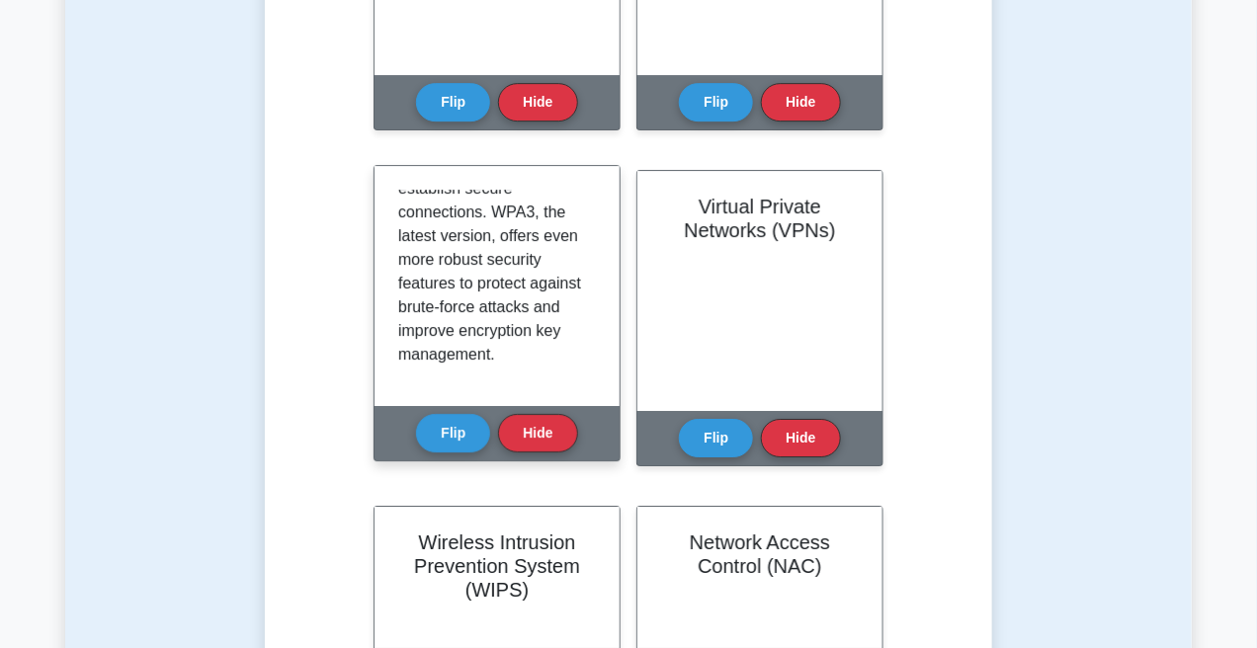
scroll to position [582, 0]
click at [458, 413] on button "Flip" at bounding box center [453, 432] width 74 height 39
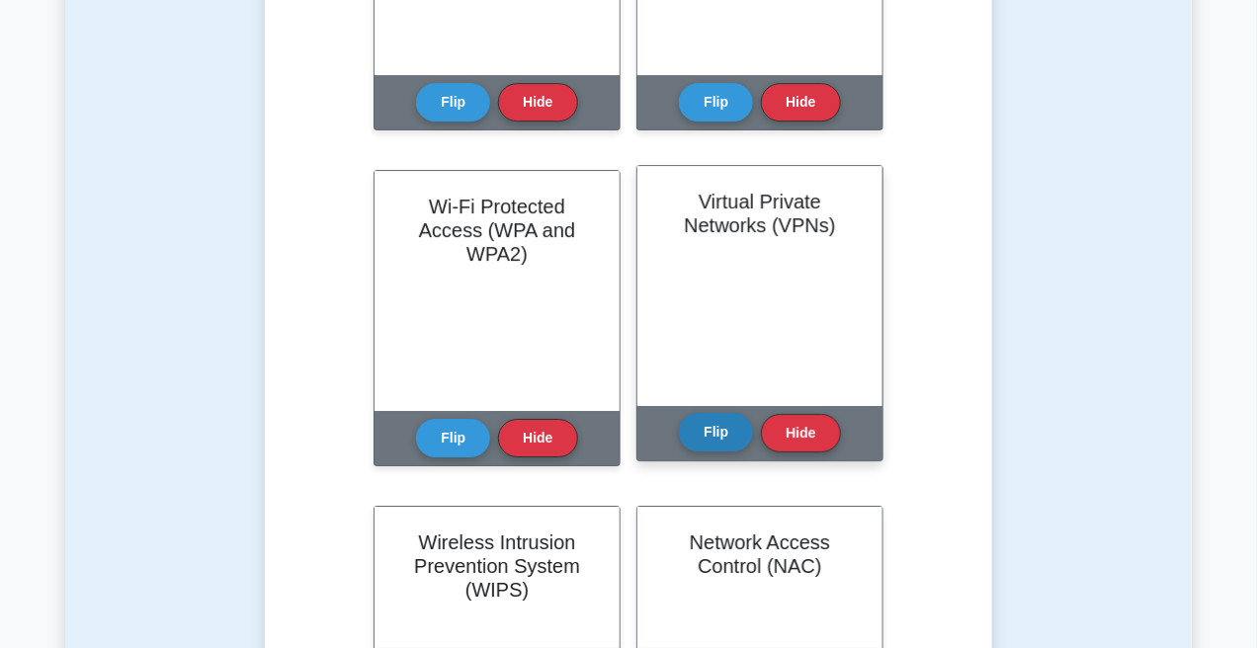
click at [691, 413] on button "Flip" at bounding box center [716, 432] width 74 height 39
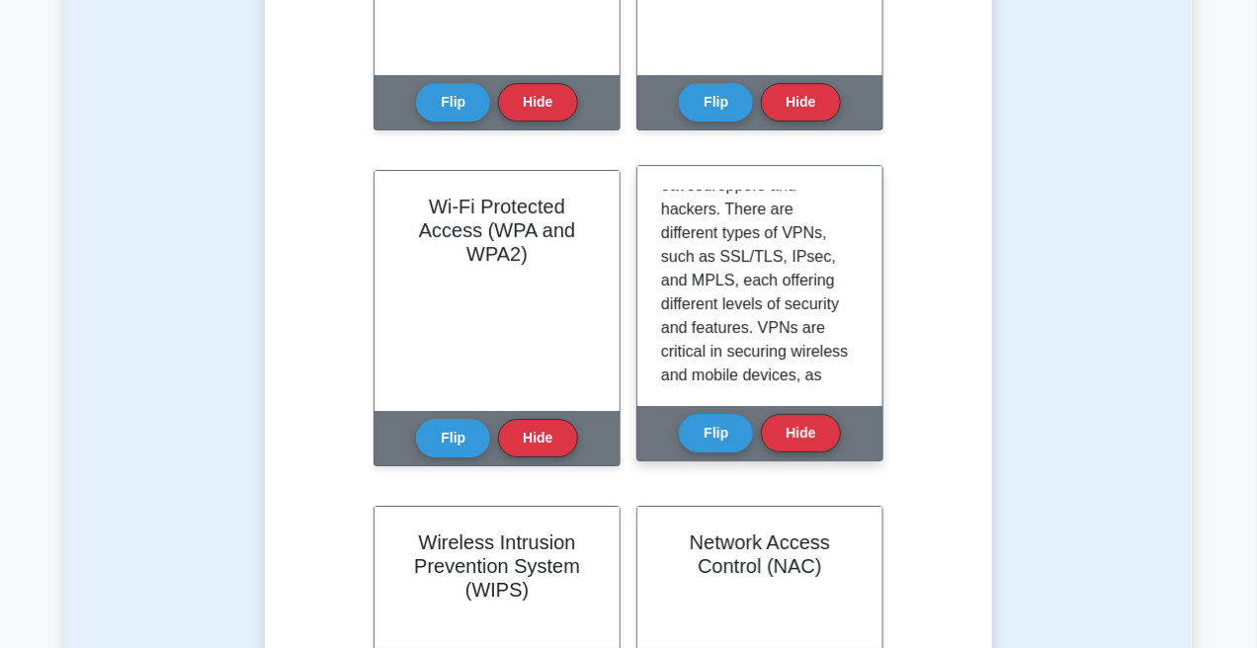
scroll to position [297, 0]
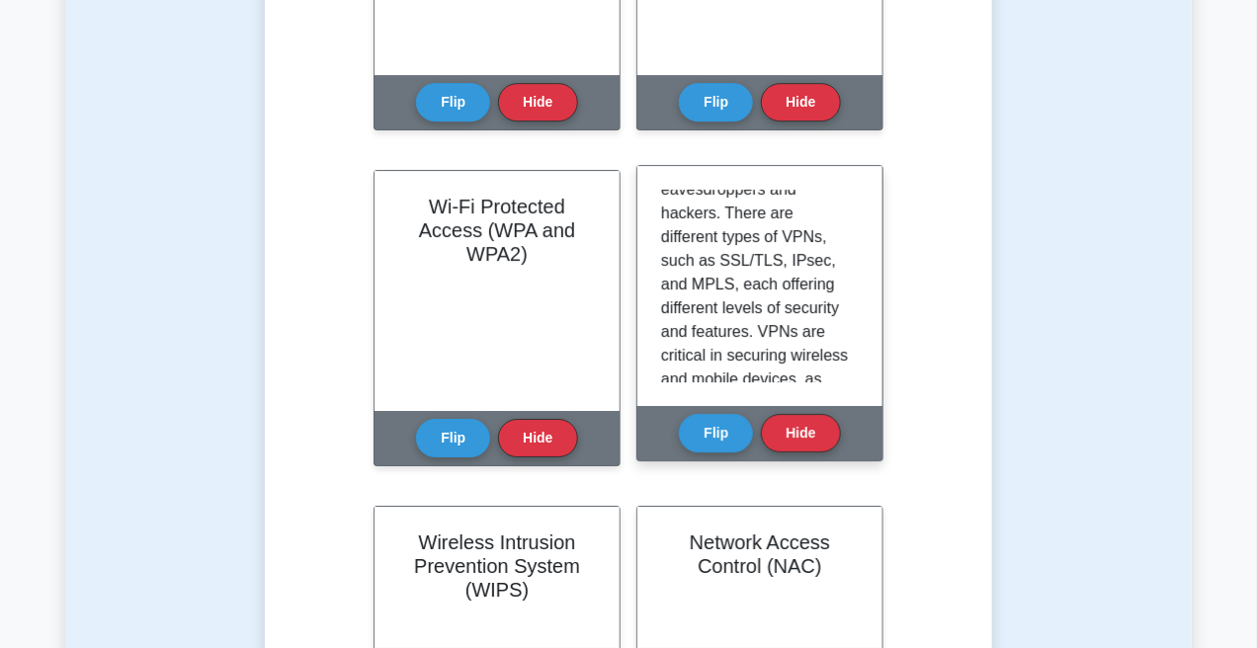
click at [713, 278] on p "A Virtual Private Network (VPN) provides a secure connection between a user's d…" at bounding box center [756, 213] width 190 height 640
copy p "MPLS"
click at [708, 207] on p "A Virtual Private Network (VPN) provides a secure connection between a user's d…" at bounding box center [756, 213] width 190 height 640
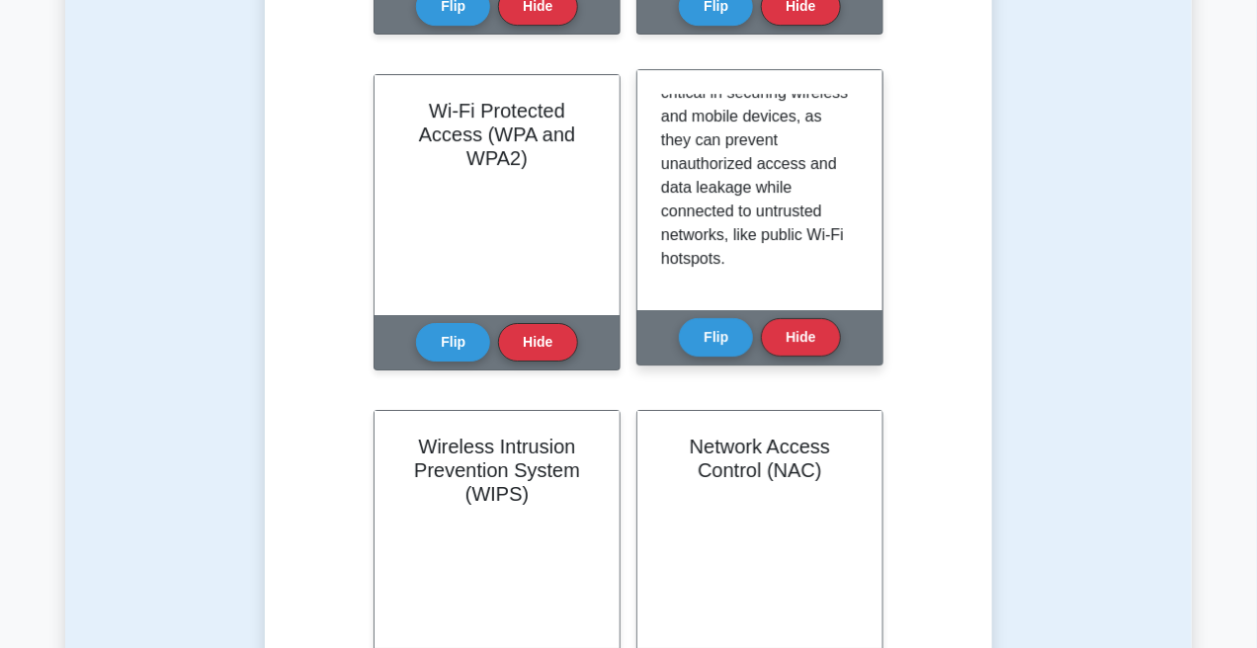
scroll to position [2174, 0]
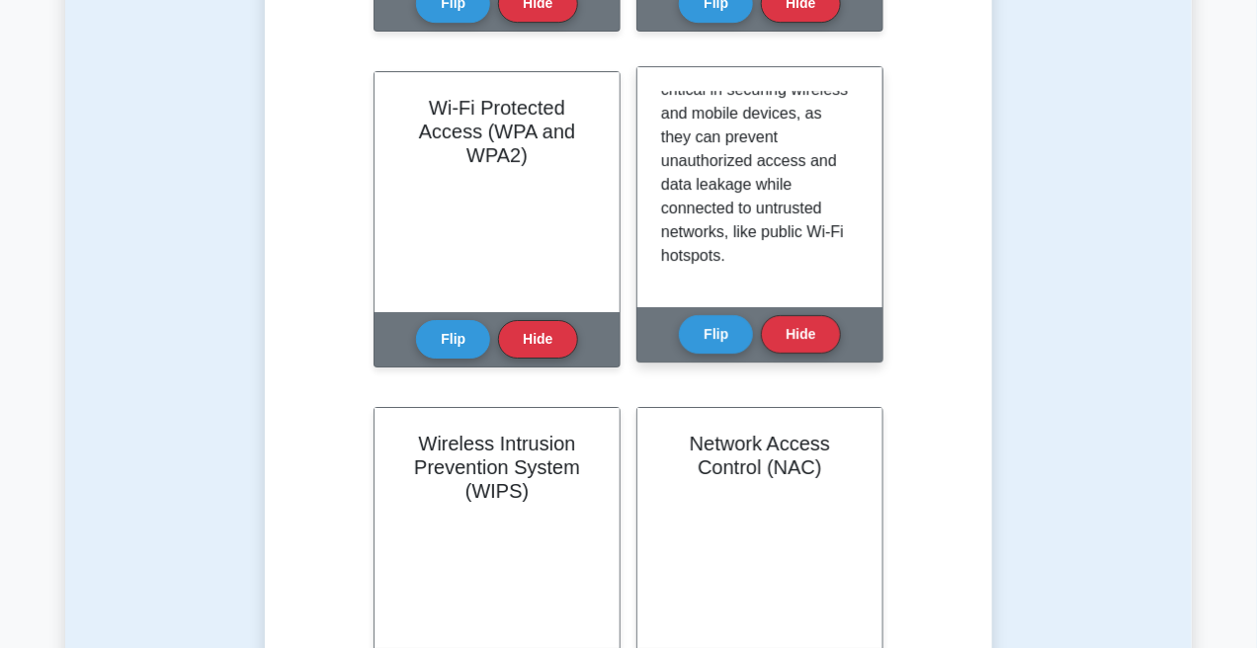
drag, startPoint x: 682, startPoint y: 301, endPoint x: 673, endPoint y: 291, distance: 14.0
click at [685, 315] on button "Flip" at bounding box center [716, 334] width 74 height 39
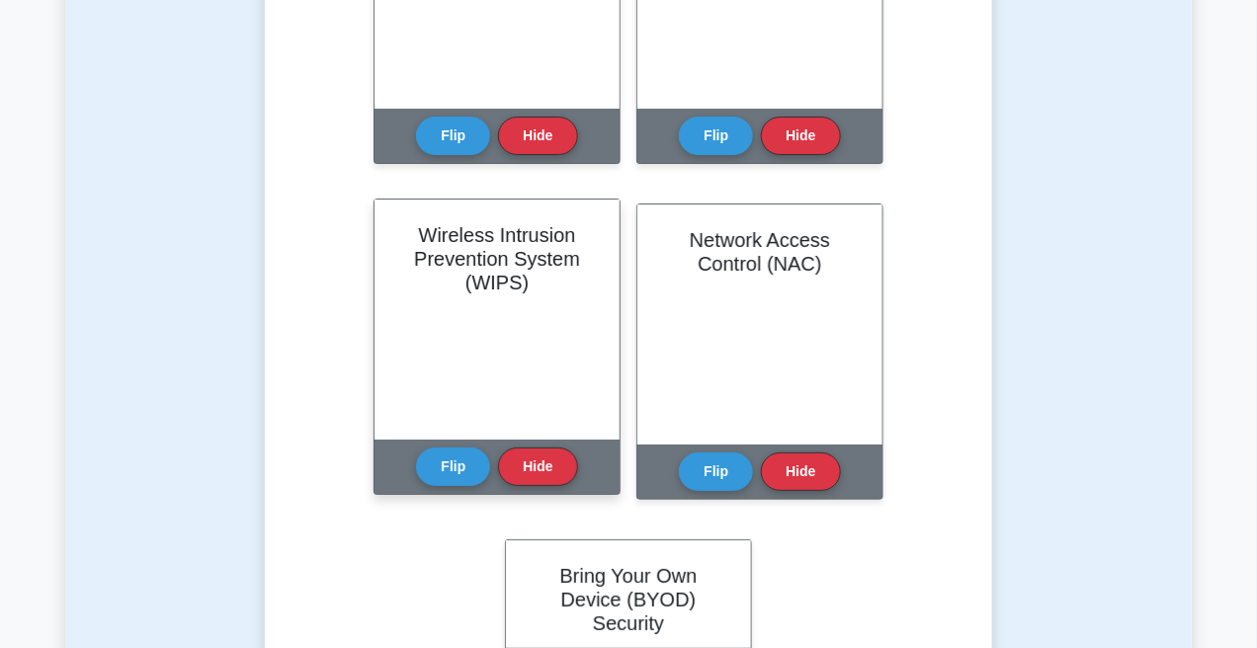
scroll to position [2422, 0]
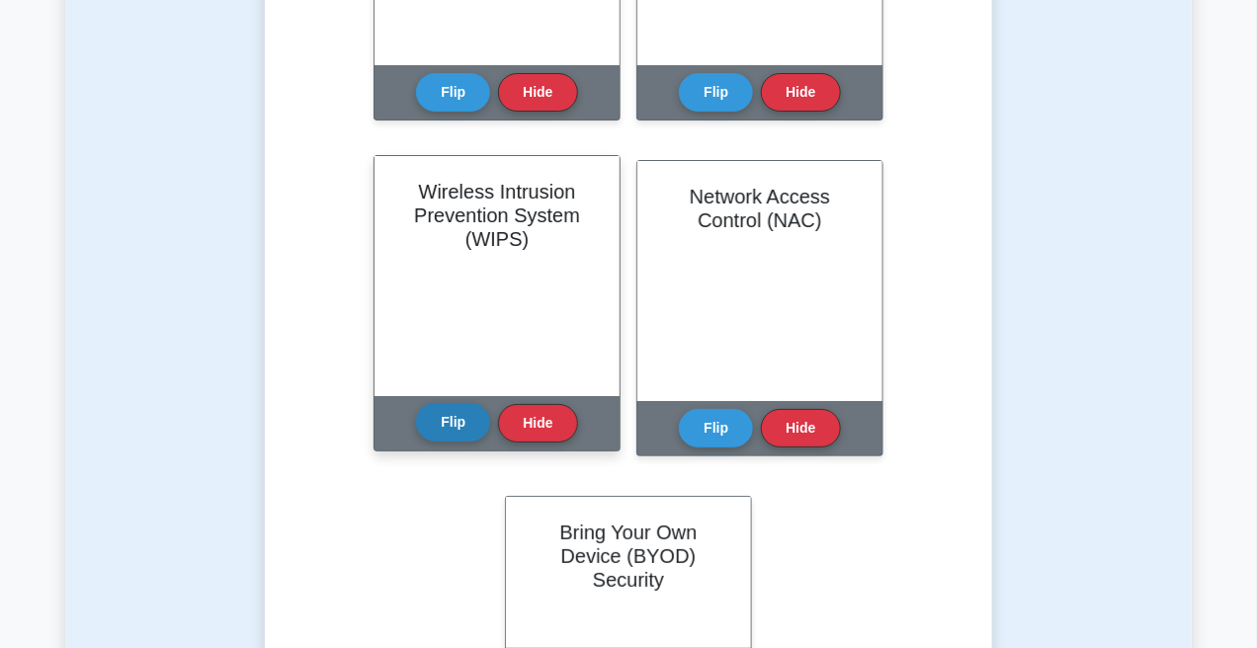
click at [439, 403] on button "Flip" at bounding box center [453, 422] width 74 height 39
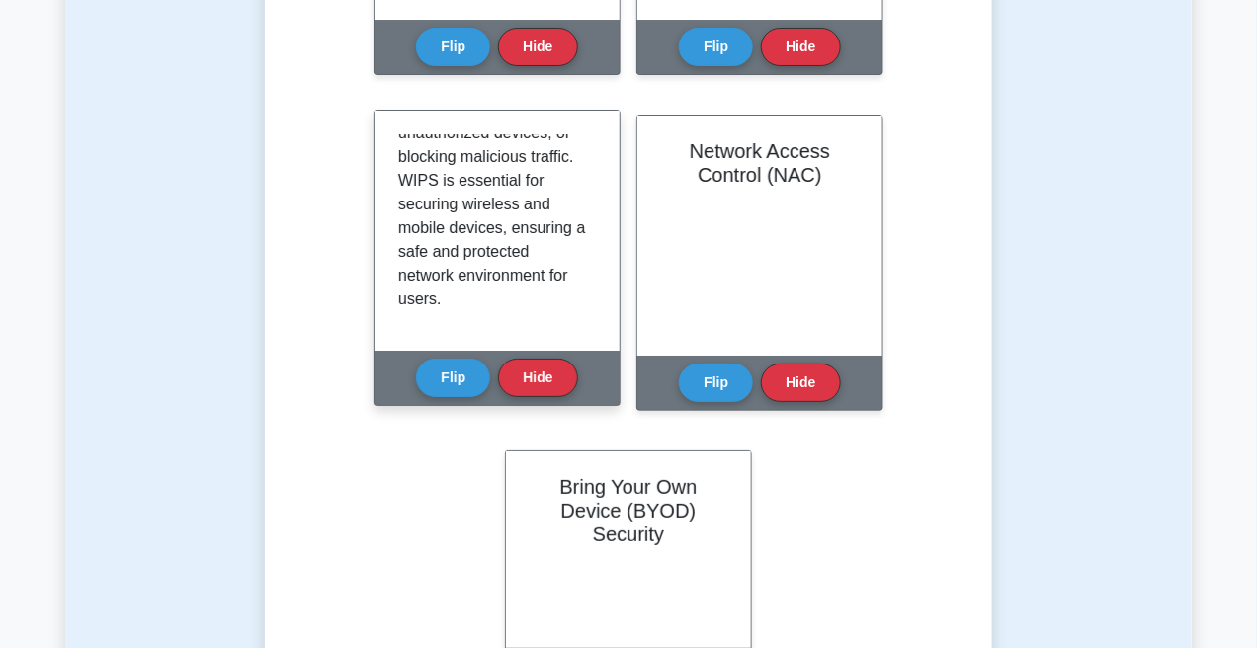
scroll to position [2471, 0]
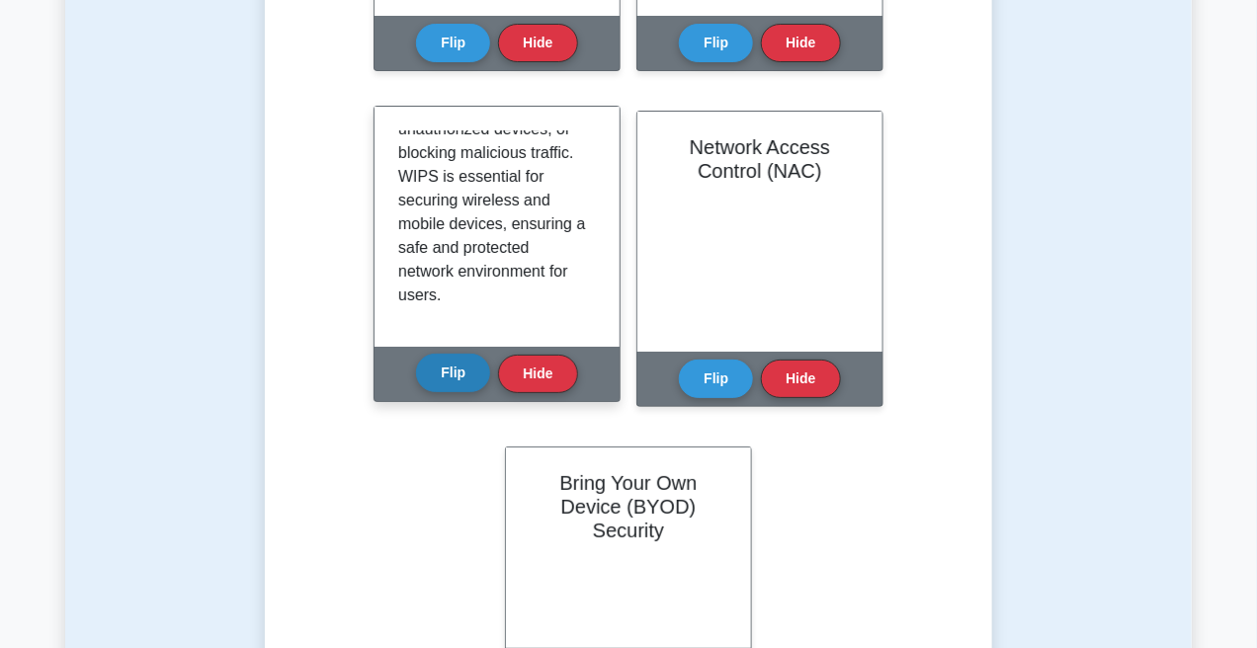
click at [460, 354] on button "Flip" at bounding box center [453, 373] width 74 height 39
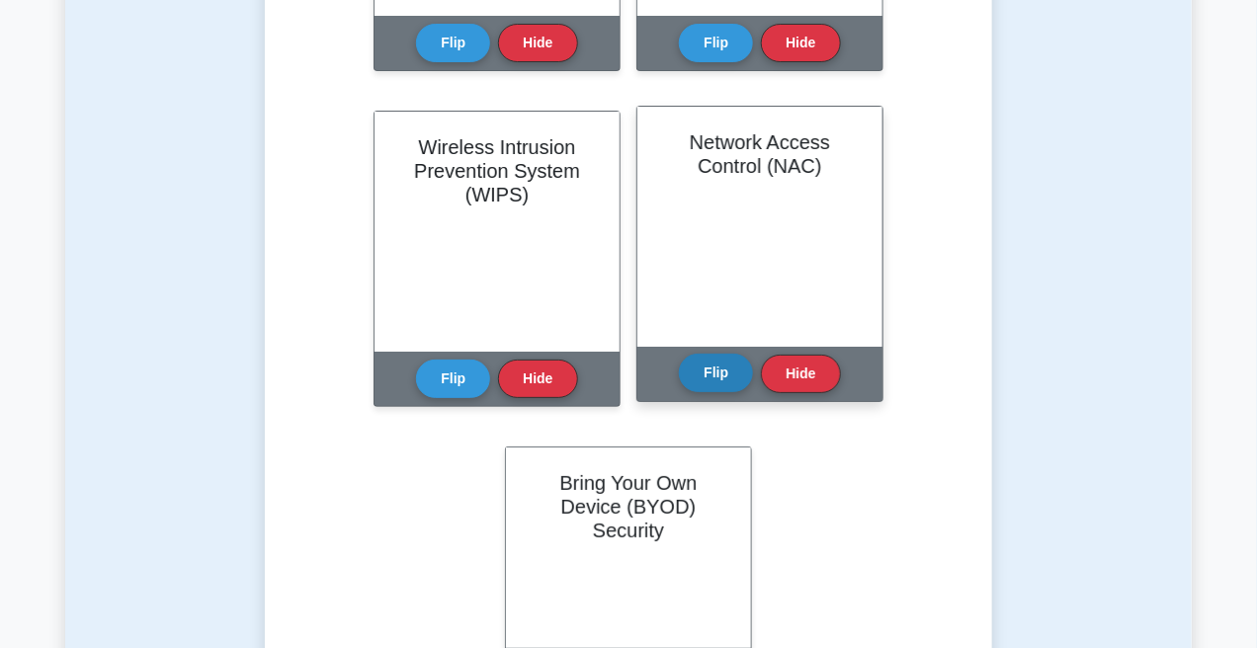
click at [708, 354] on button "Flip" at bounding box center [716, 373] width 74 height 39
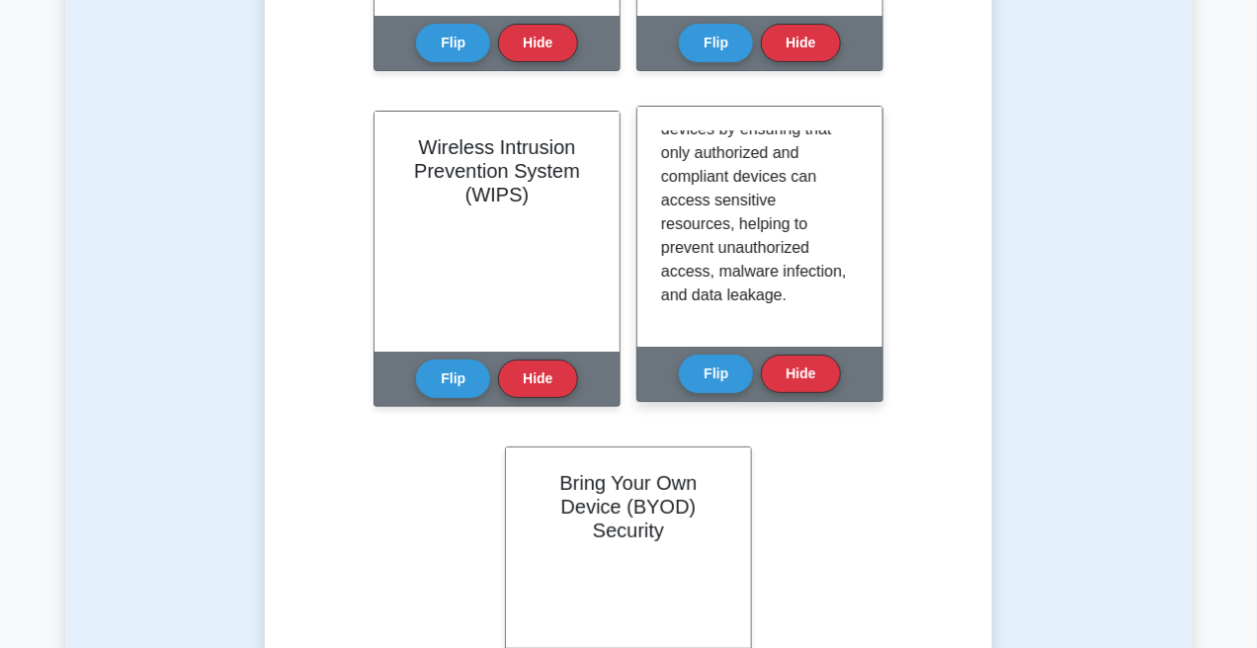
scroll to position [558, 0]
click at [716, 354] on button "Flip" at bounding box center [716, 373] width 74 height 39
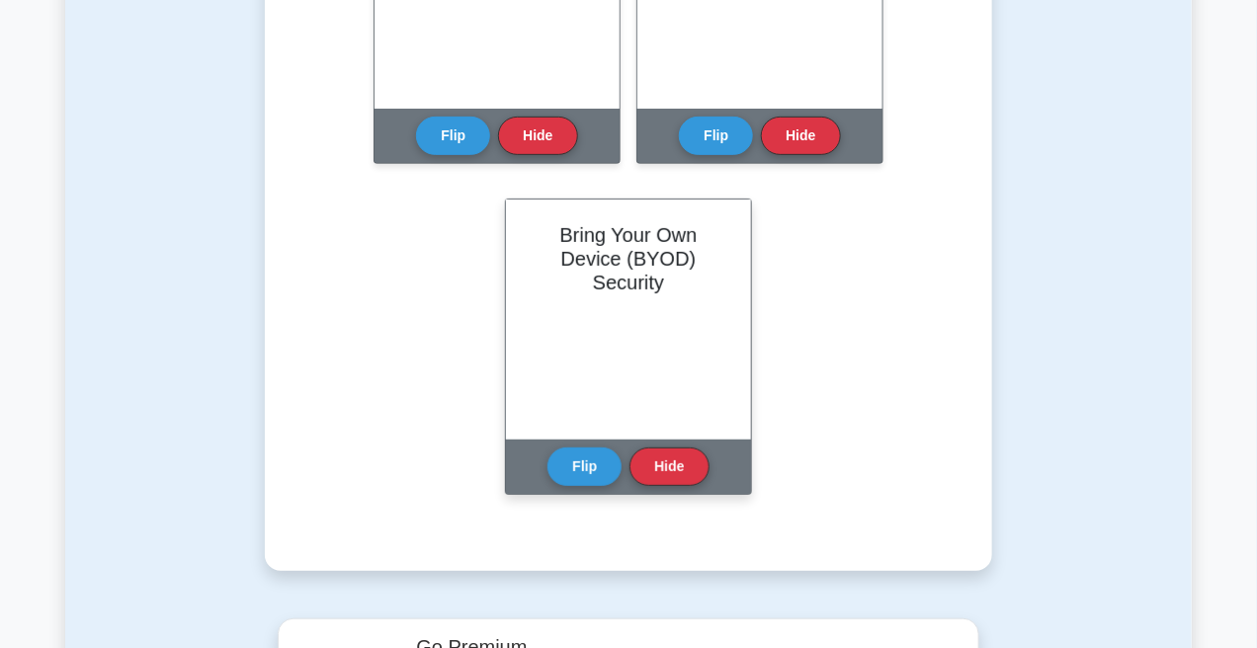
scroll to position [2718, 0]
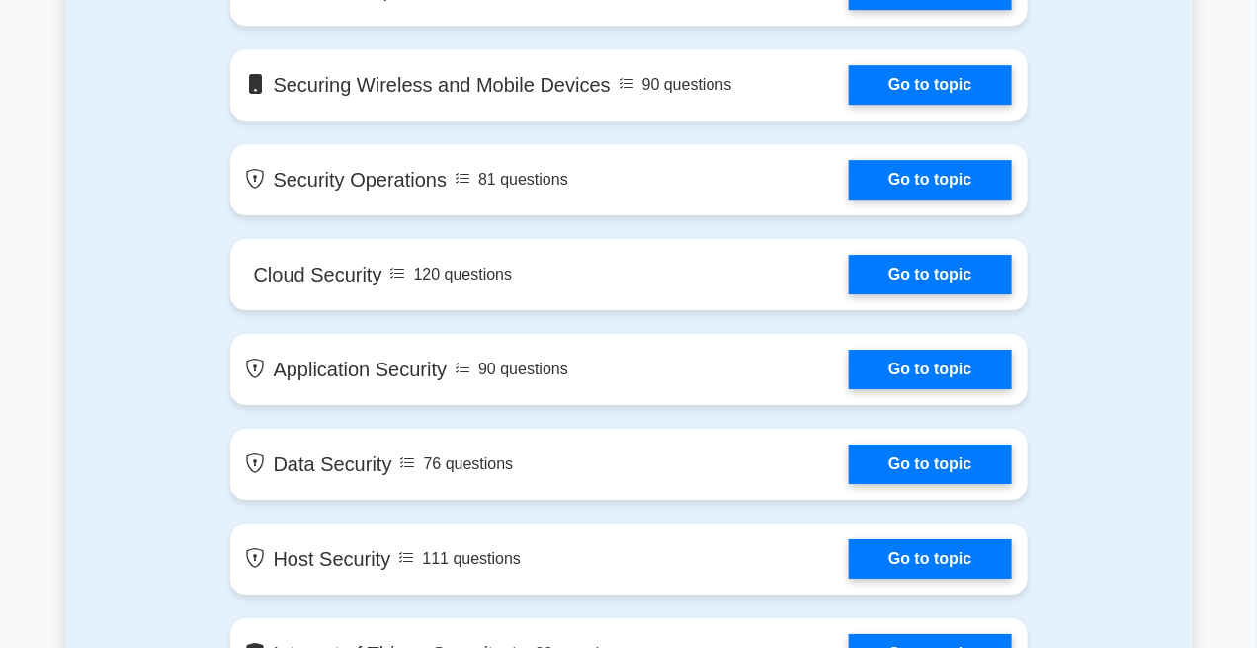
scroll to position [2046, 0]
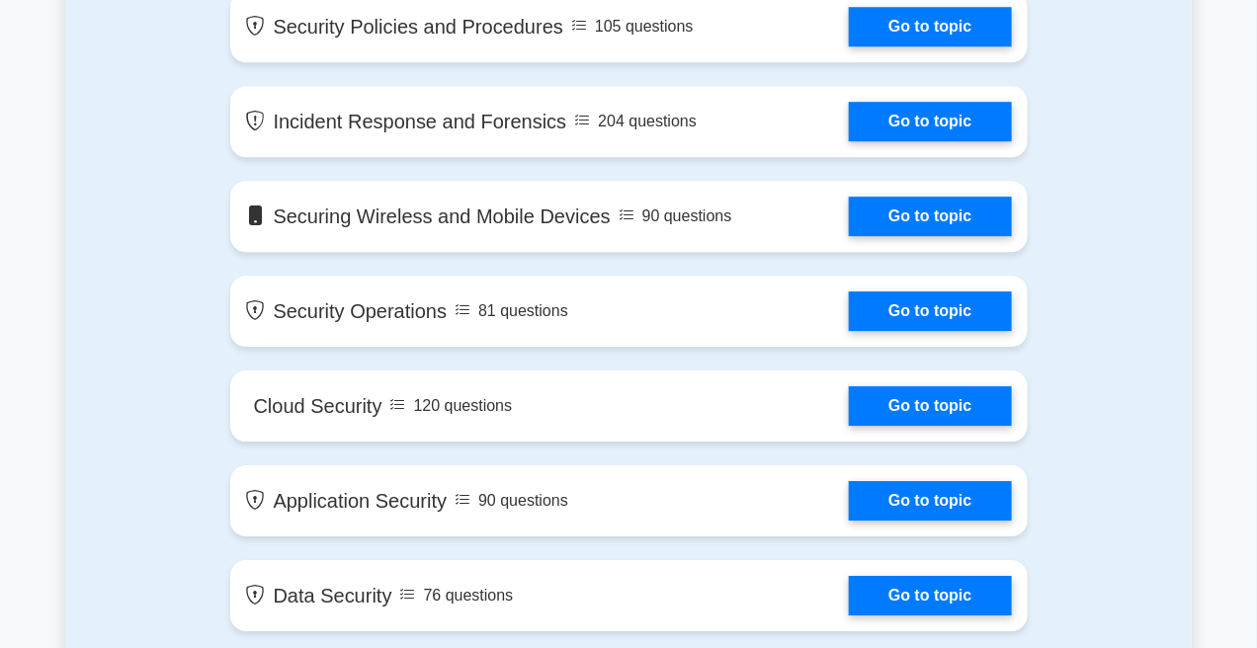
scroll to position [1992, 0]
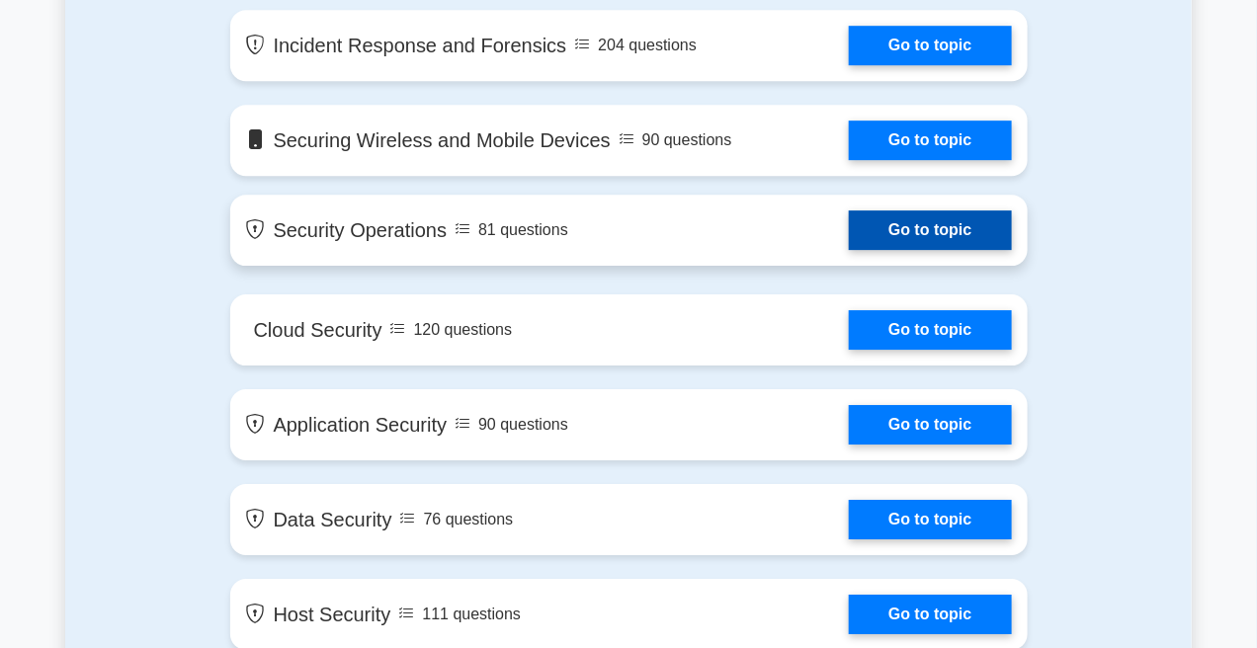
click at [849, 211] on link "Go to topic" at bounding box center [930, 231] width 162 height 40
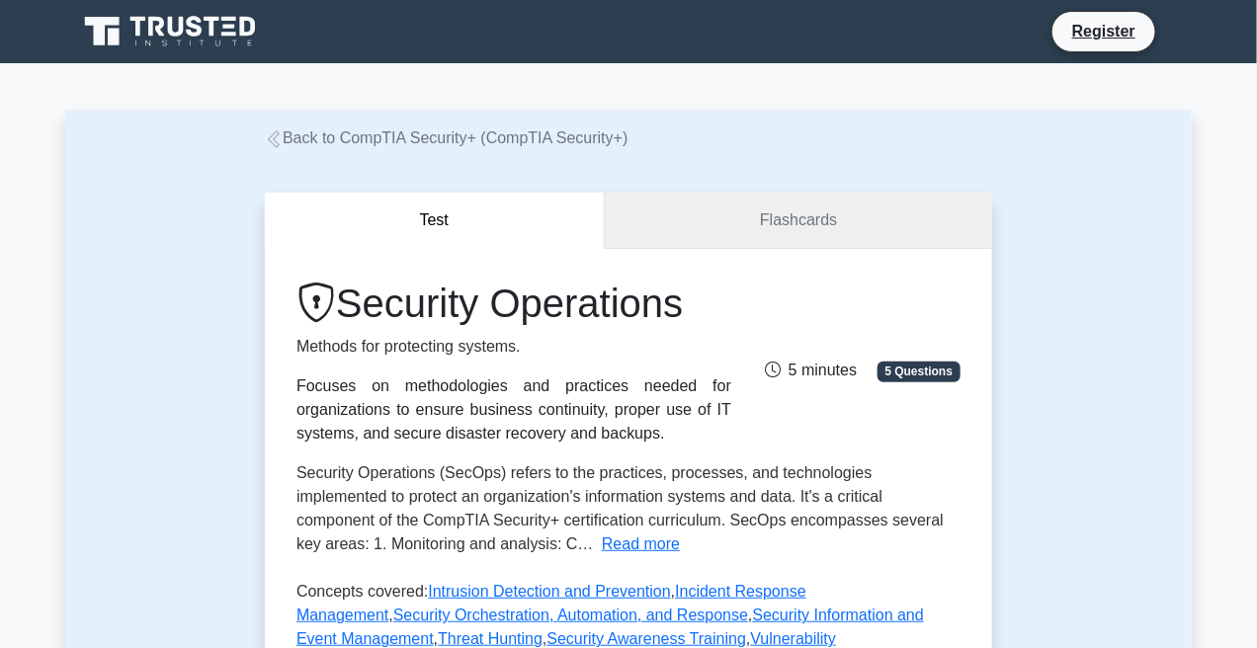
click at [717, 249] on link "Flashcards" at bounding box center [798, 221] width 387 height 56
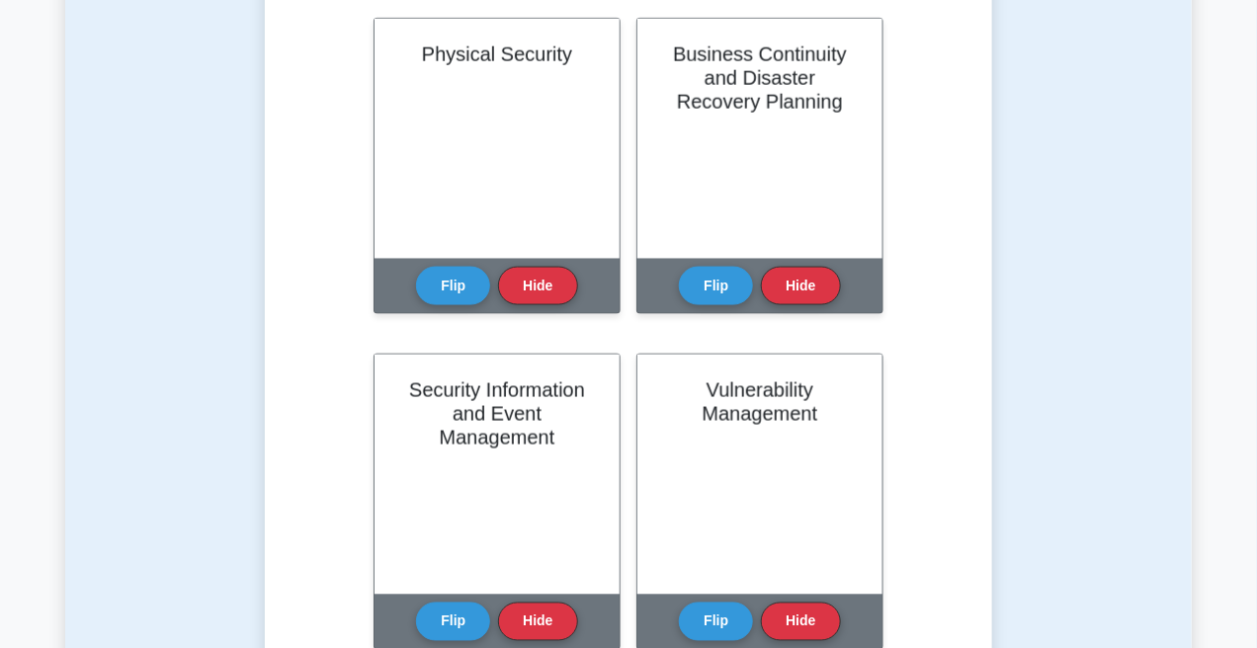
scroll to position [791, 0]
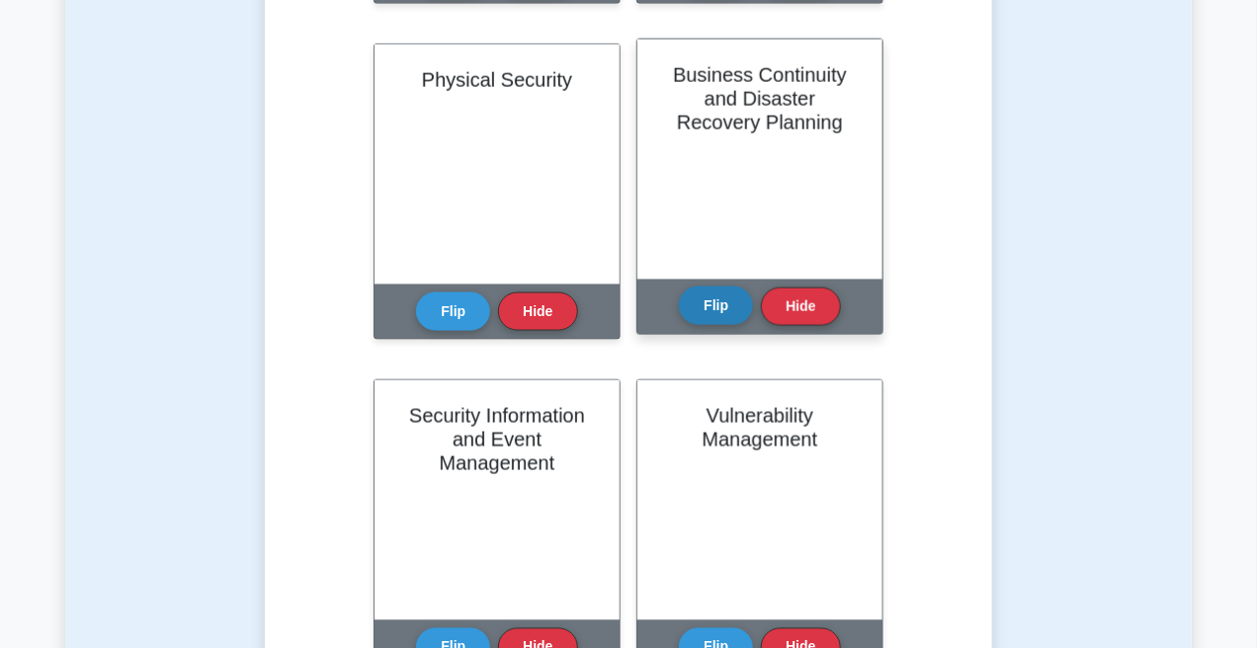
click at [729, 307] on button "Flip" at bounding box center [716, 306] width 74 height 39
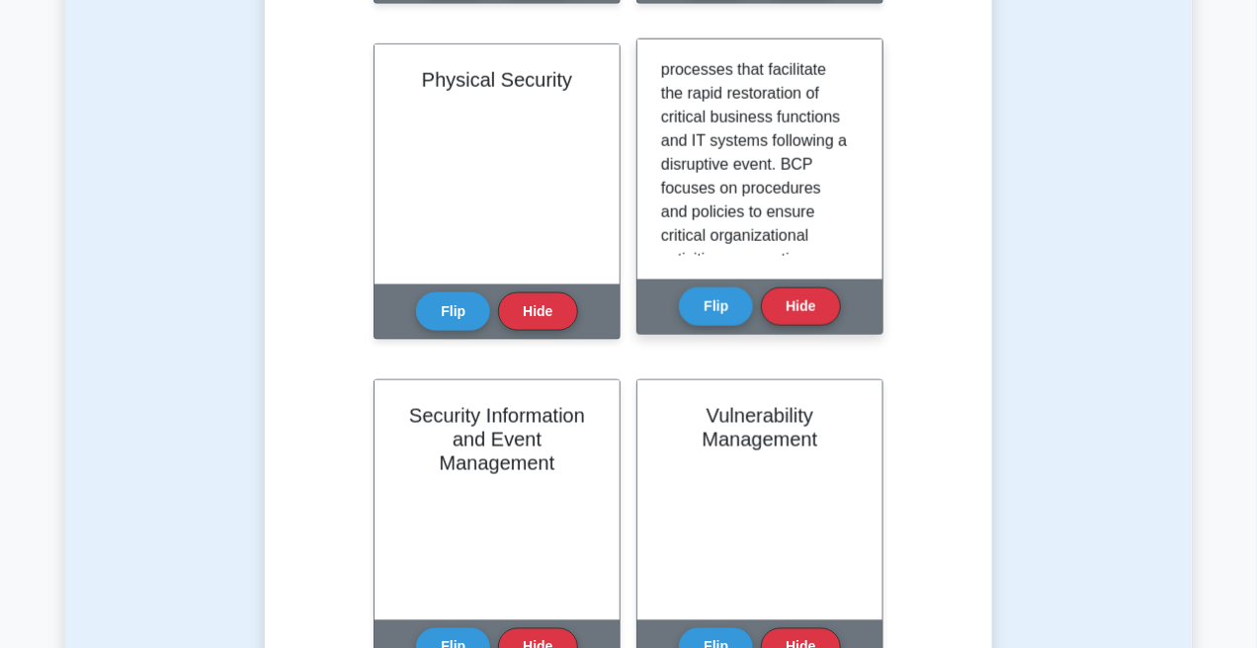
scroll to position [49, 0]
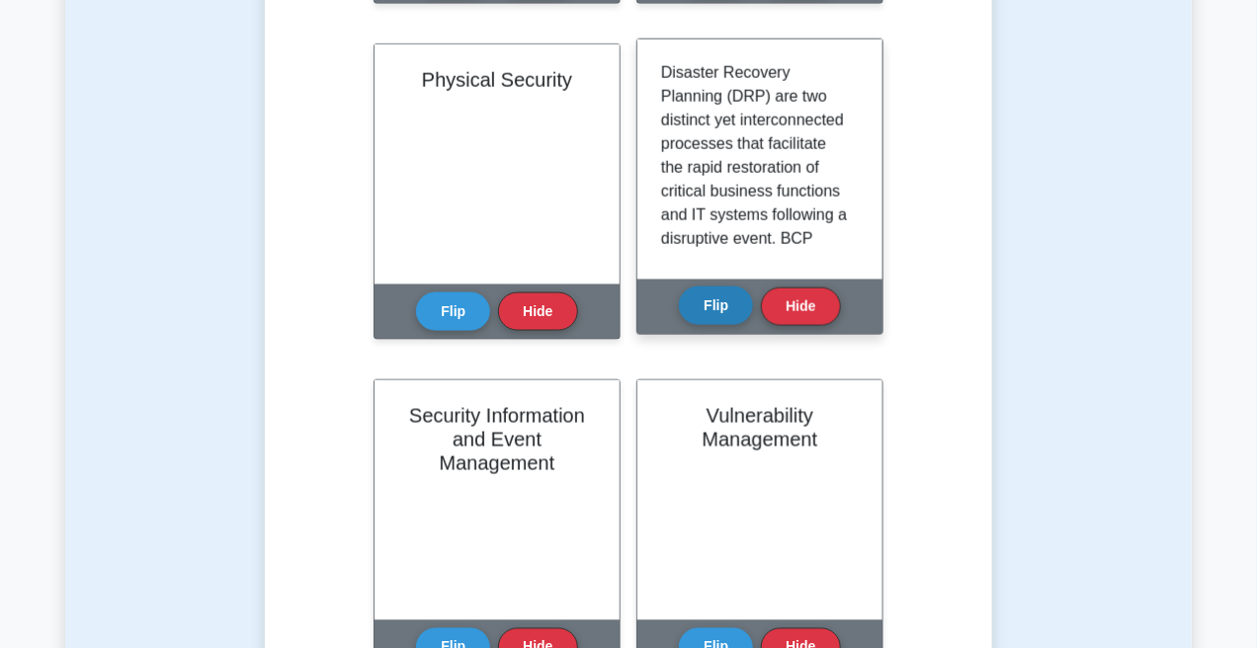
click at [710, 295] on button "Flip" at bounding box center [716, 306] width 74 height 39
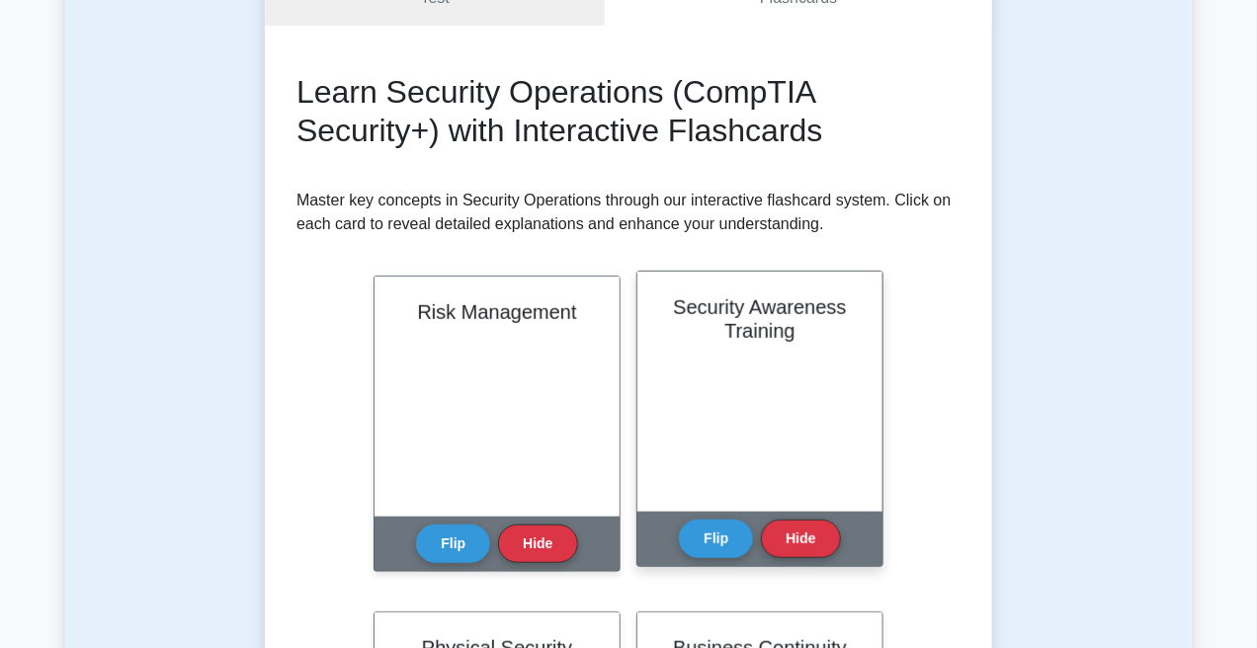
scroll to position [494, 0]
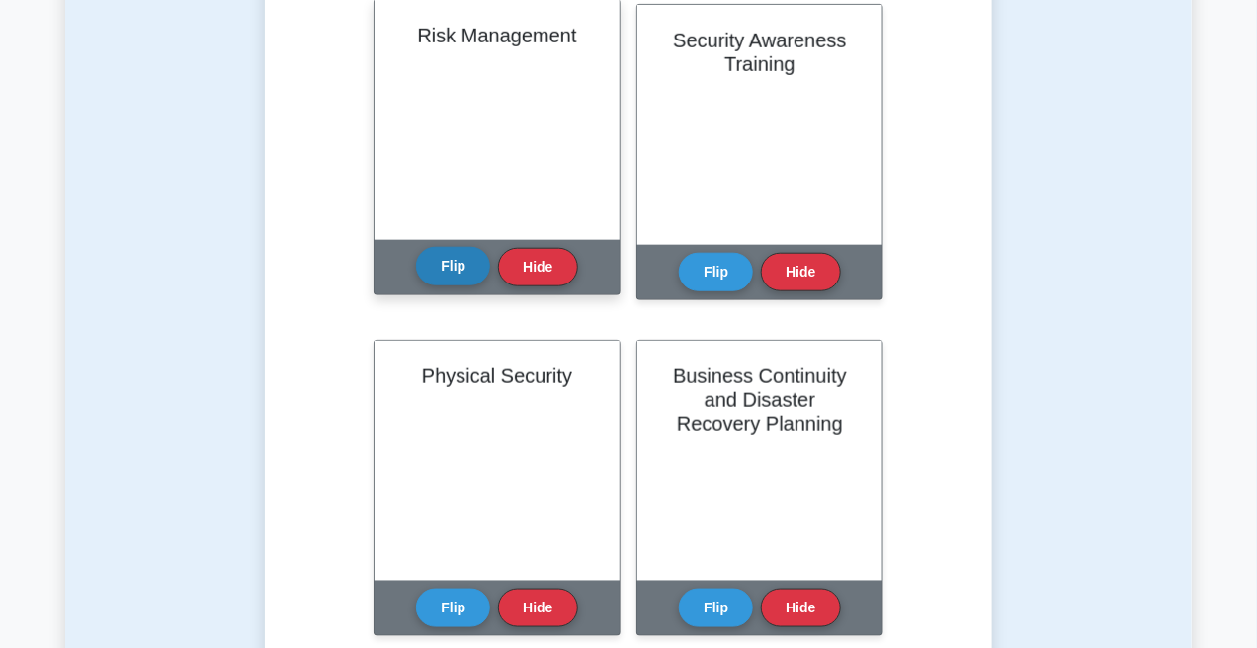
click at [439, 279] on button "Flip" at bounding box center [453, 266] width 74 height 39
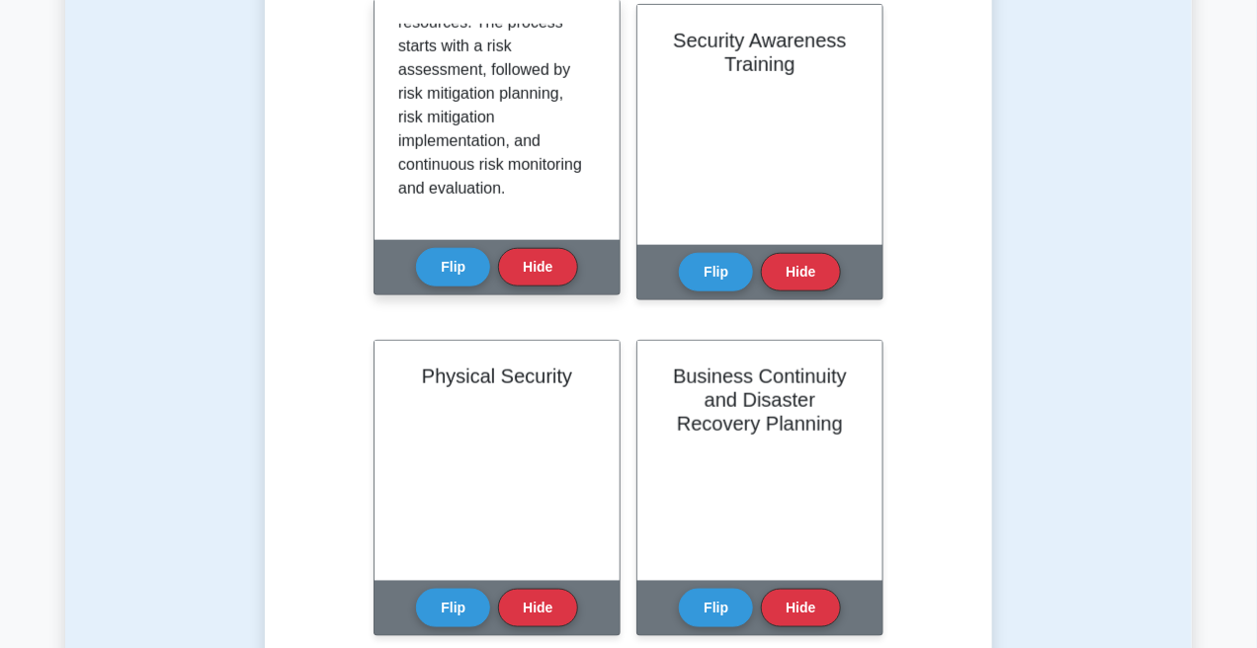
scroll to position [558, 0]
click at [428, 273] on button "Flip" at bounding box center [453, 266] width 74 height 39
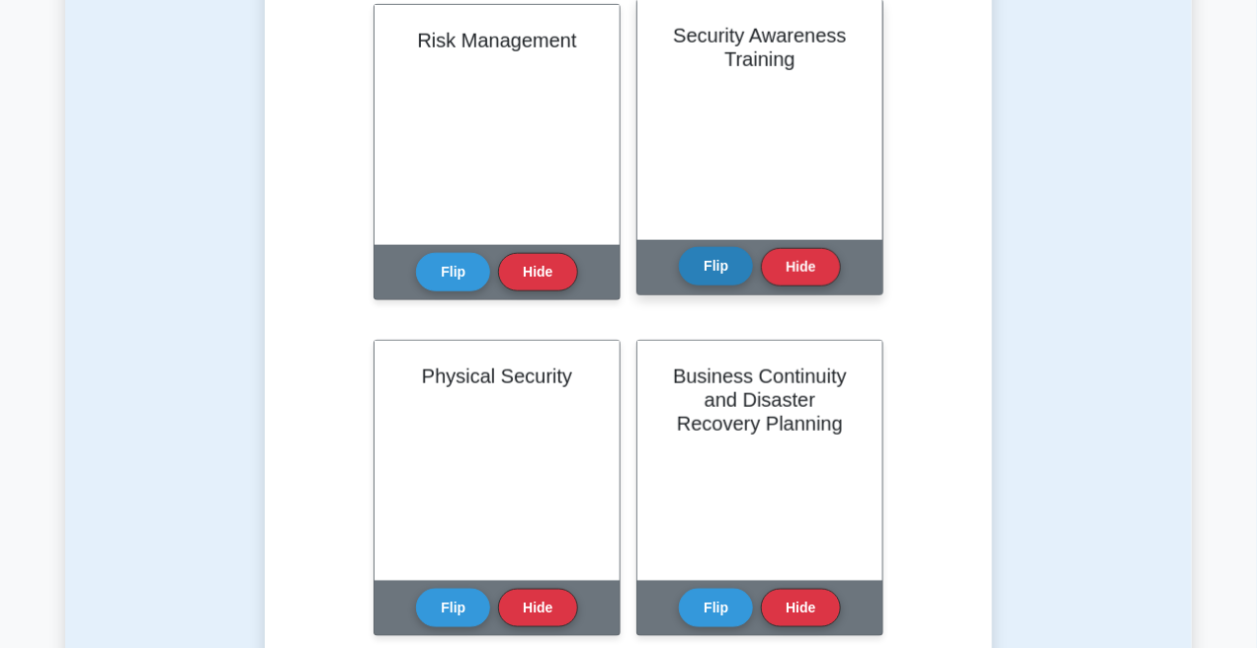
click at [729, 272] on button "Flip" at bounding box center [716, 266] width 74 height 39
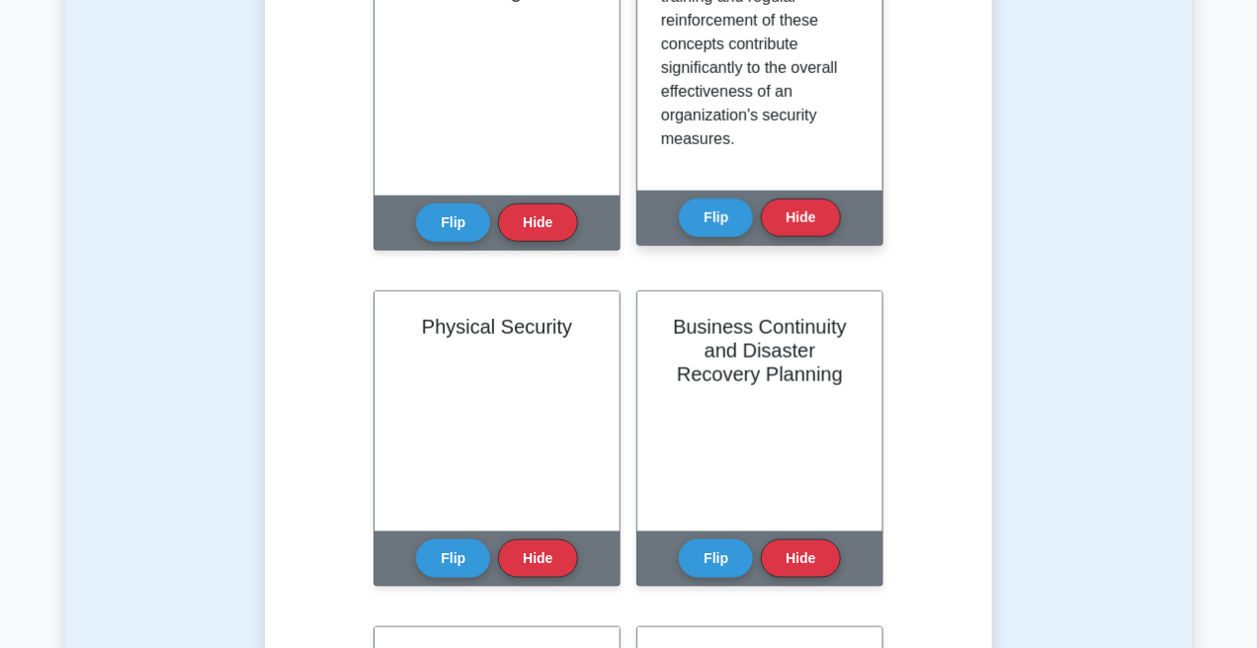
scroll to position [677, 0]
click at [718, 222] on button "Flip" at bounding box center [716, 217] width 74 height 39
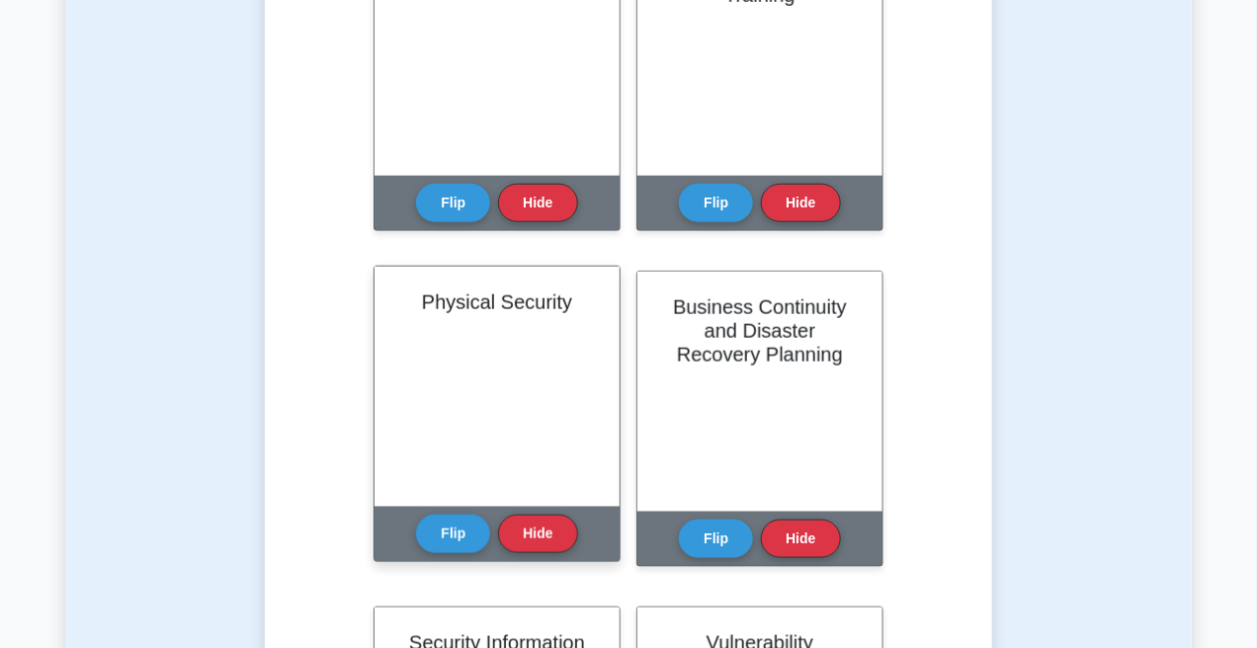
scroll to position [692, 0]
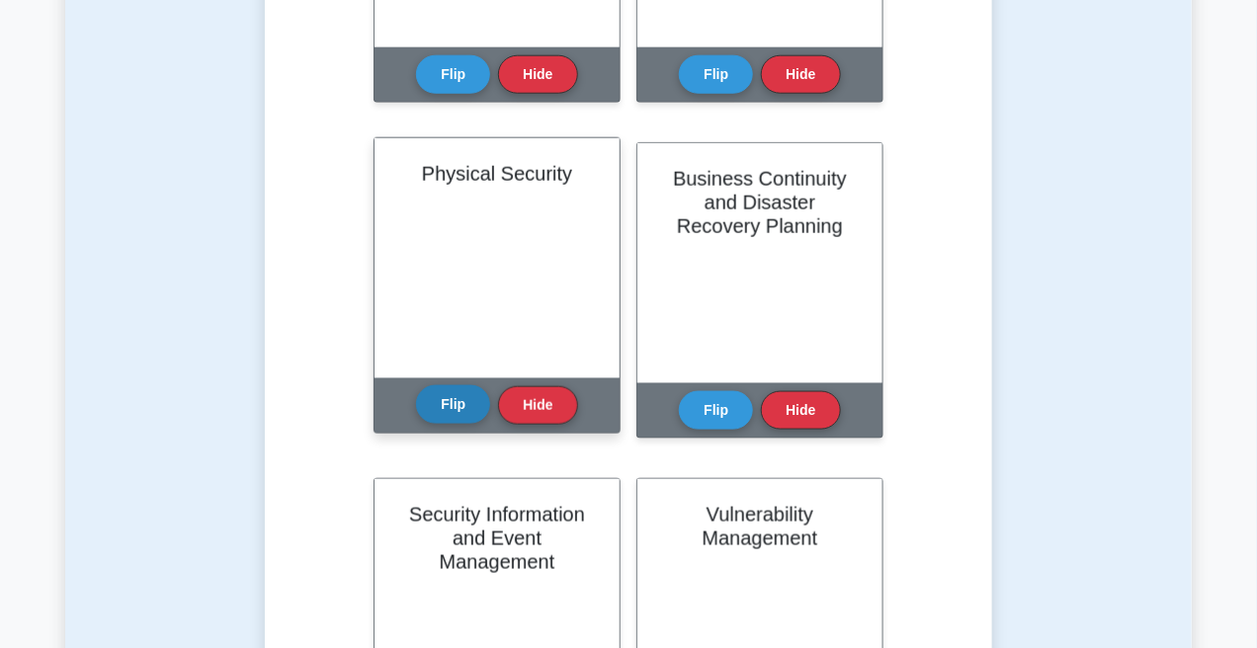
click at [438, 408] on button "Flip" at bounding box center [453, 404] width 74 height 39
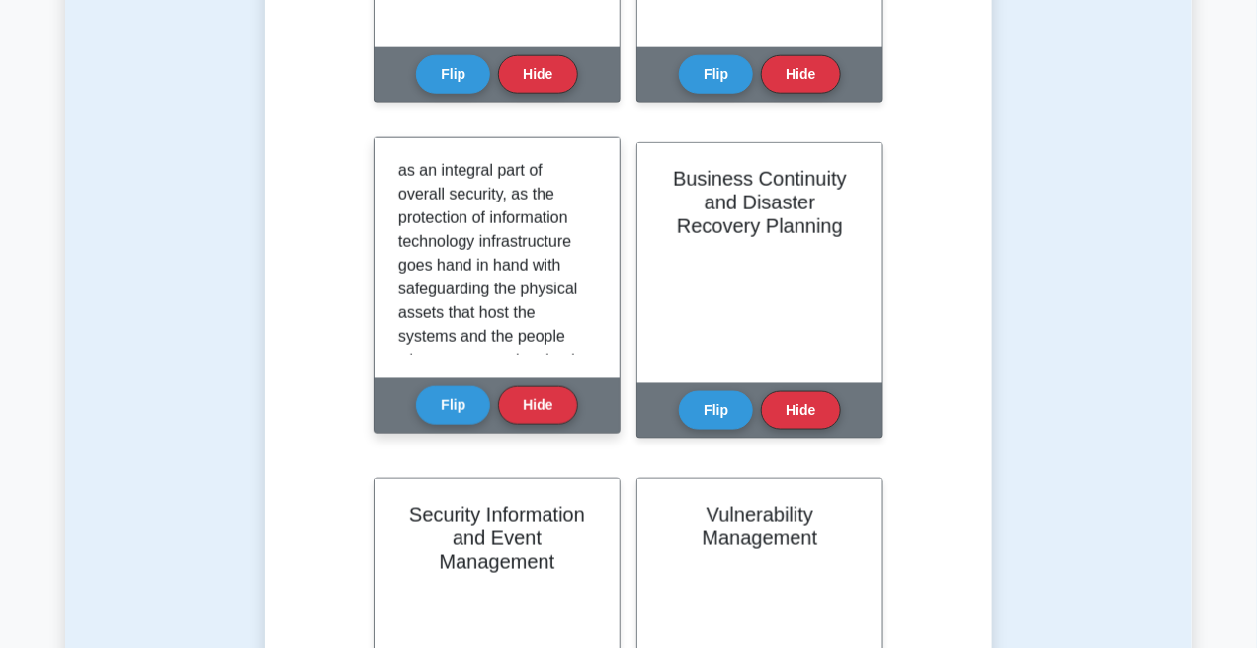
scroll to position [796, 0]
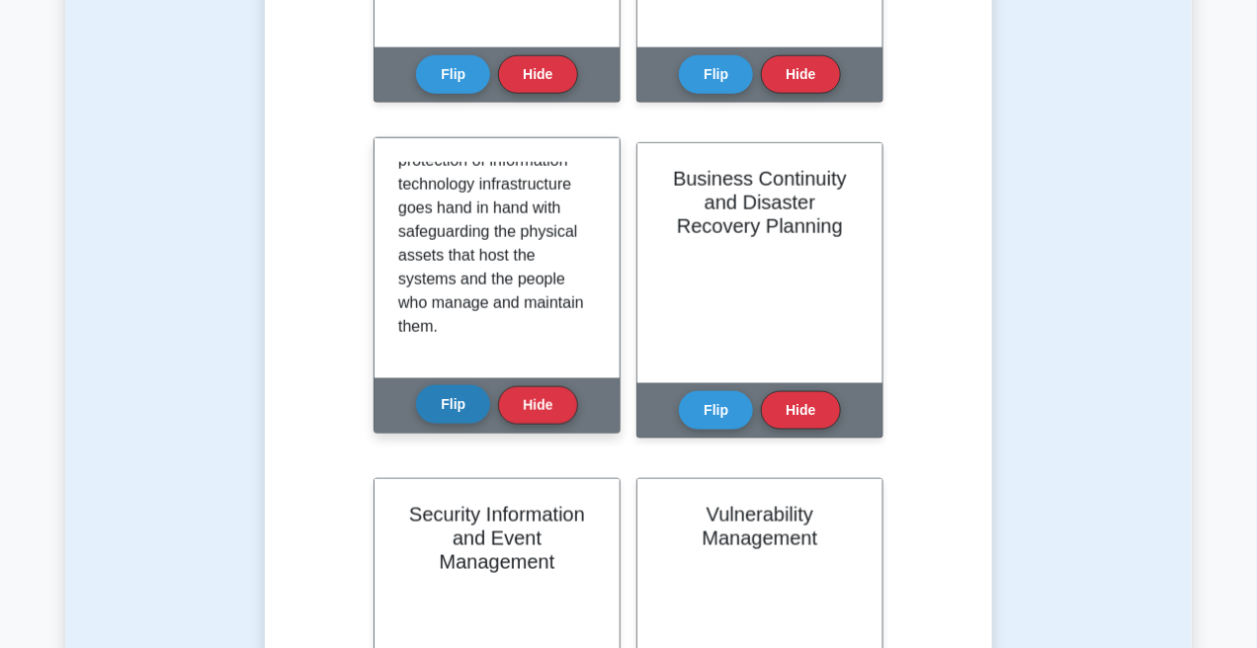
click at [452, 407] on button "Flip" at bounding box center [453, 404] width 74 height 39
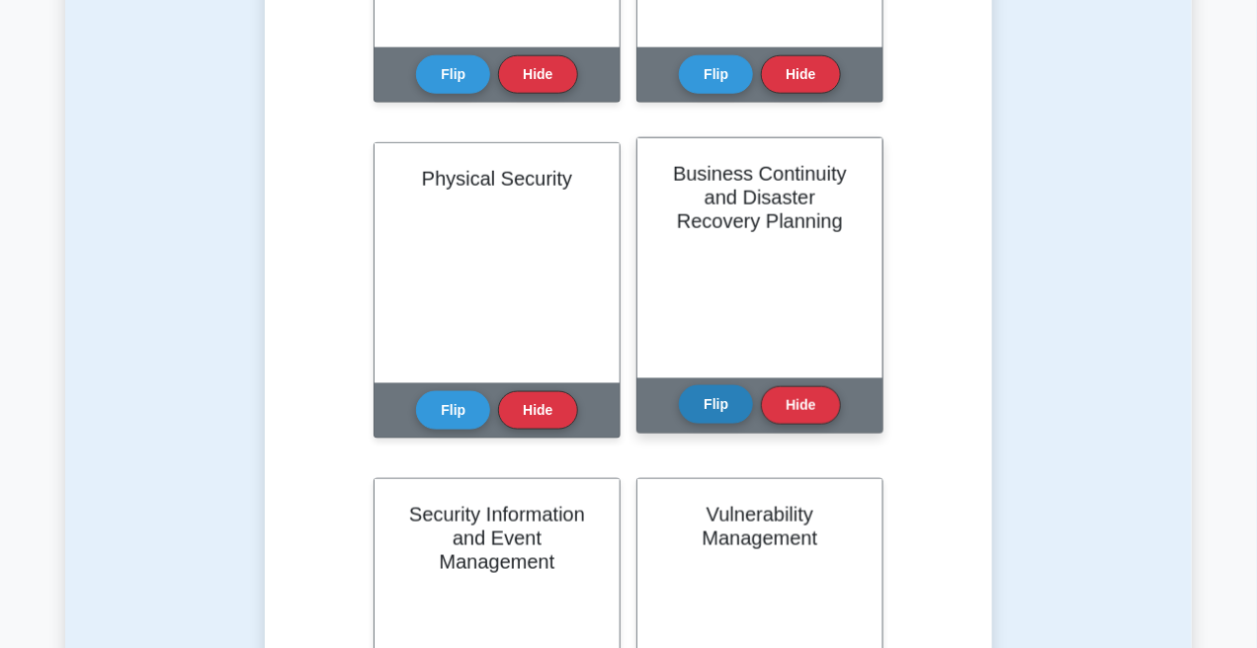
click at [699, 400] on button "Flip" at bounding box center [716, 404] width 74 height 39
